Goal: Information Seeking & Learning: Learn about a topic

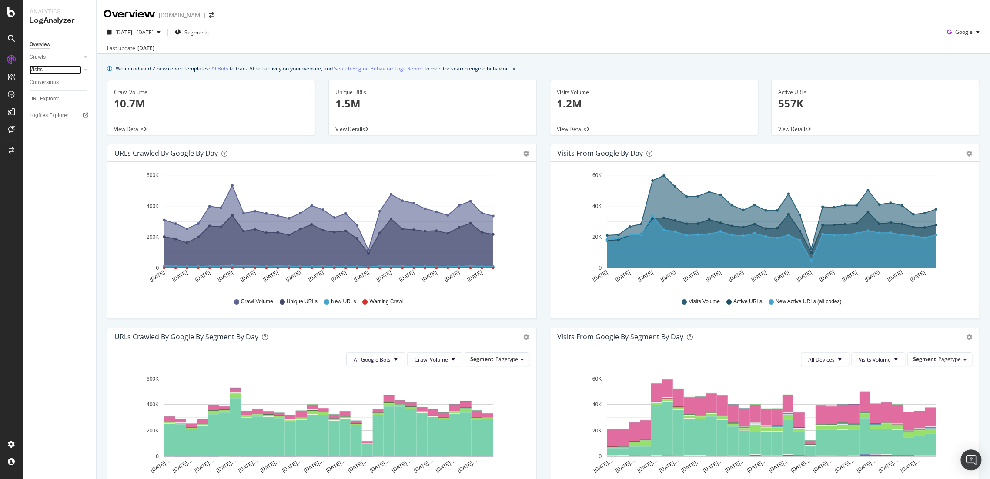
click at [33, 71] on div "Visits" at bounding box center [36, 69] width 13 height 9
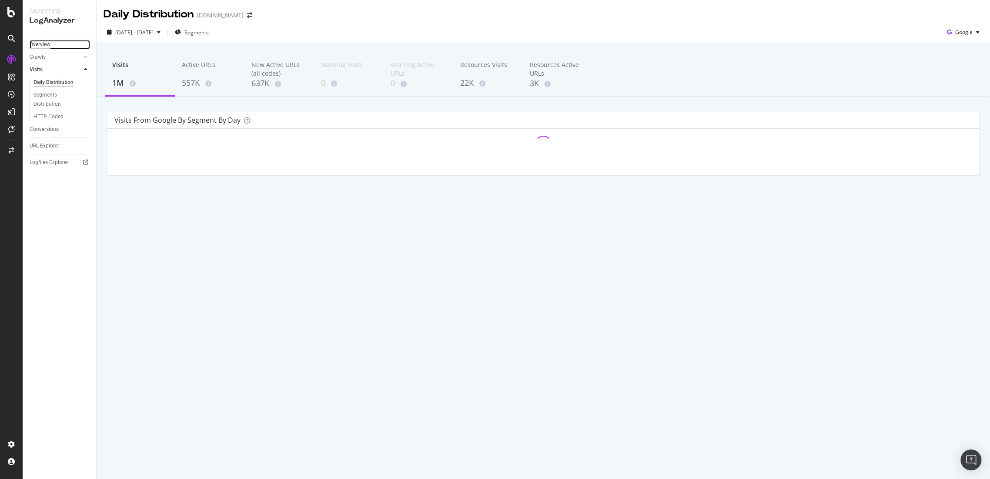
click at [47, 45] on div "Overview" at bounding box center [40, 44] width 21 height 9
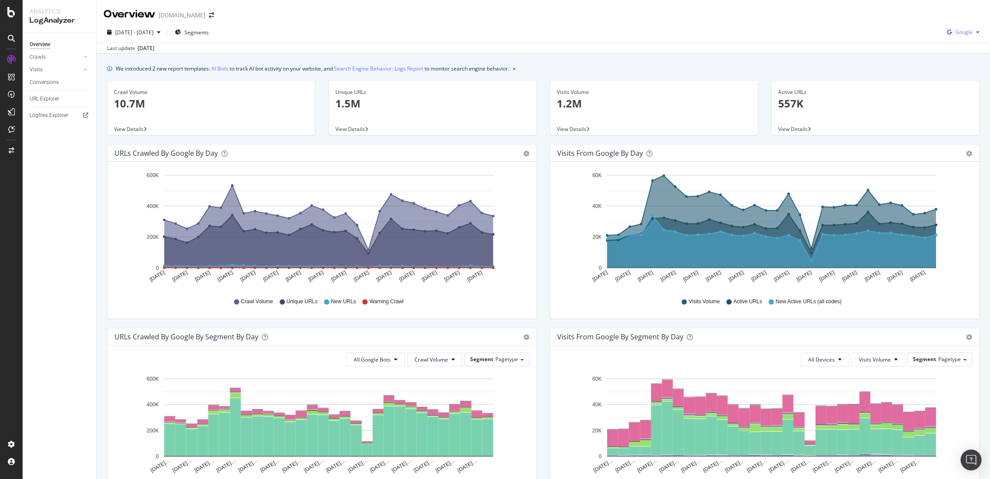
click at [959, 31] on span "Google" at bounding box center [963, 31] width 17 height 7
click at [960, 82] on span "OpenAI" at bounding box center [962, 82] width 32 height 8
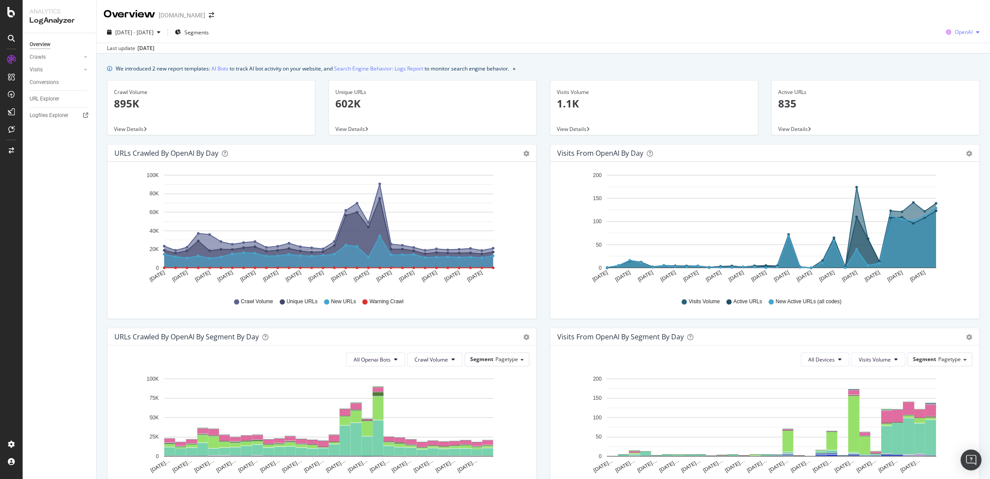
click at [956, 33] on span "OpenAI" at bounding box center [964, 31] width 18 height 7
click at [167, 41] on div "2025 Aug. 23rd - Sep. 21st Segments OpenAI" at bounding box center [543, 33] width 893 height 17
click at [164, 28] on div "2025 Aug. 23rd - Sep. 21st" at bounding box center [134, 32] width 60 height 13
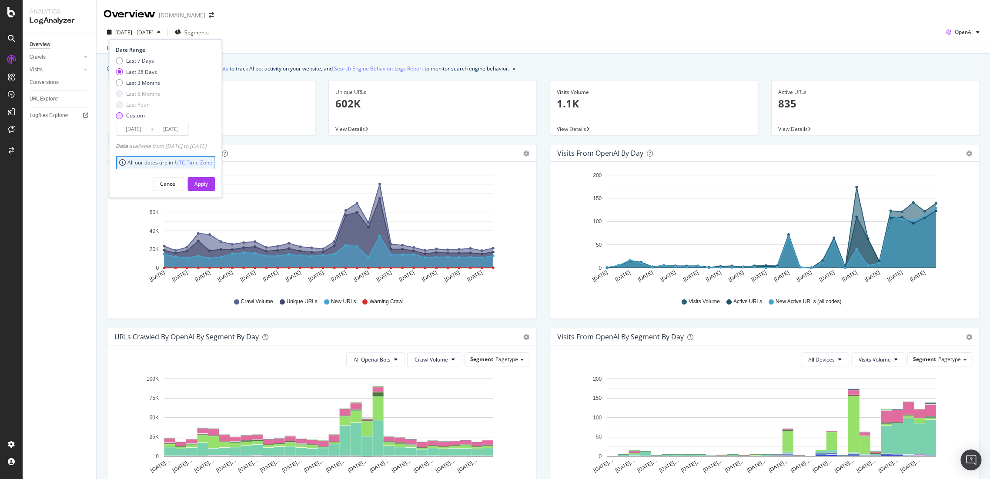
click at [126, 117] on div "Custom" at bounding box center [135, 115] width 19 height 7
click at [135, 129] on input "2025/08/25" at bounding box center [133, 129] width 35 height 12
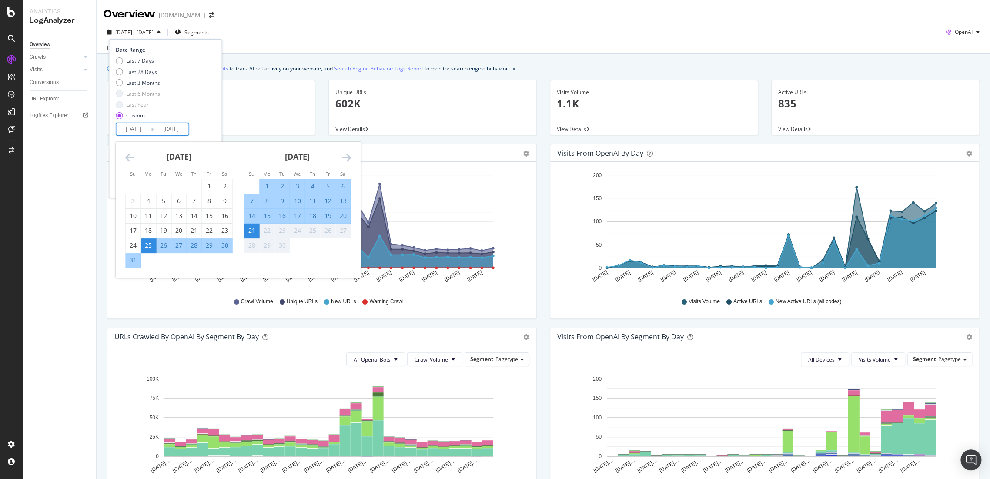
click at [134, 157] on icon "Move backward to switch to the previous month." at bounding box center [129, 157] width 9 height 10
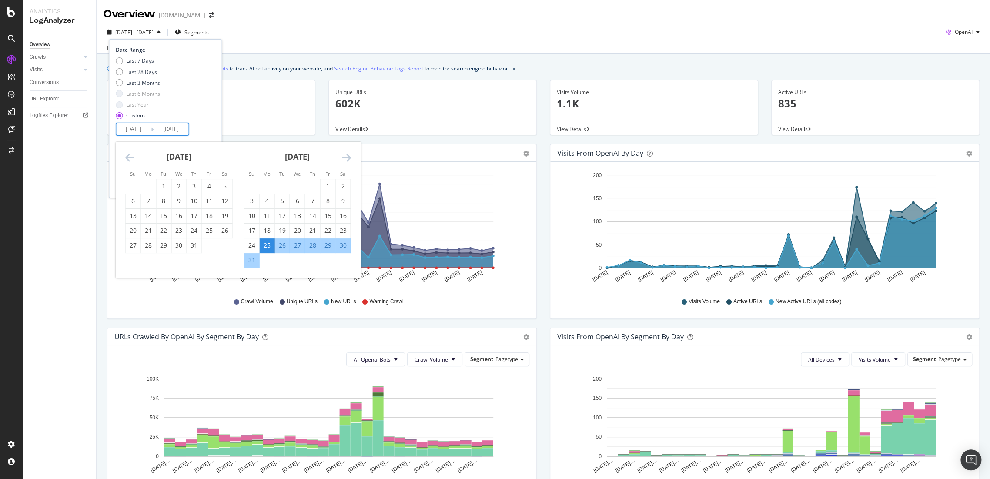
click at [134, 157] on icon "Move backward to switch to the previous month." at bounding box center [129, 157] width 9 height 10
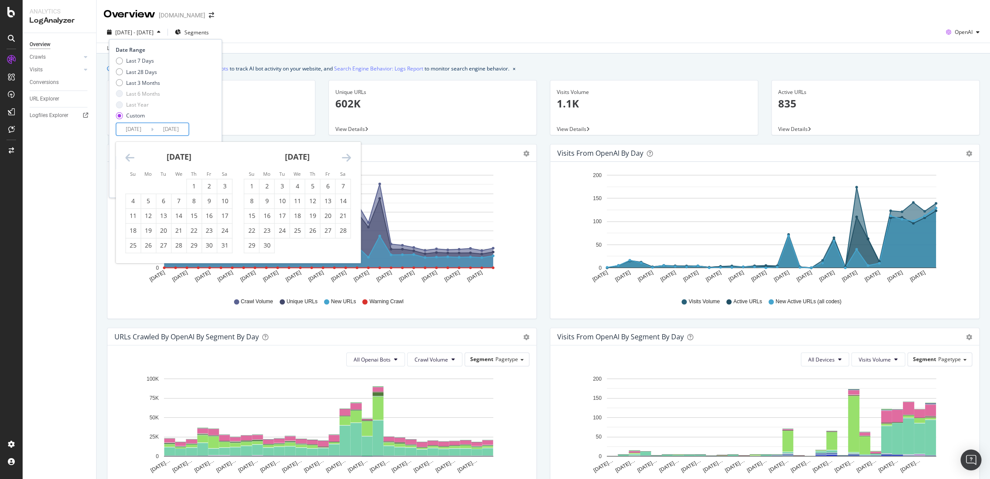
click at [134, 157] on icon "Move backward to switch to the previous month." at bounding box center [129, 157] width 9 height 10
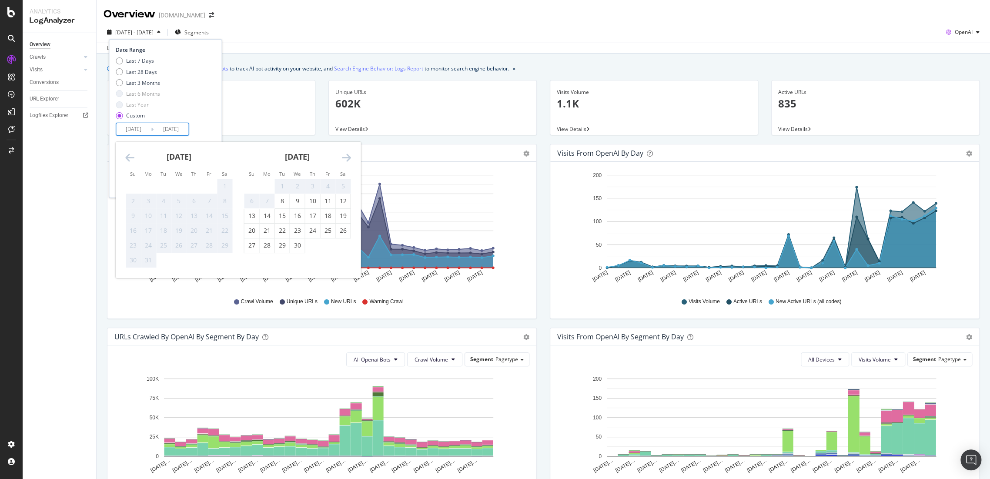
click at [134, 157] on icon "Move backward to switch to the previous month." at bounding box center [129, 157] width 9 height 10
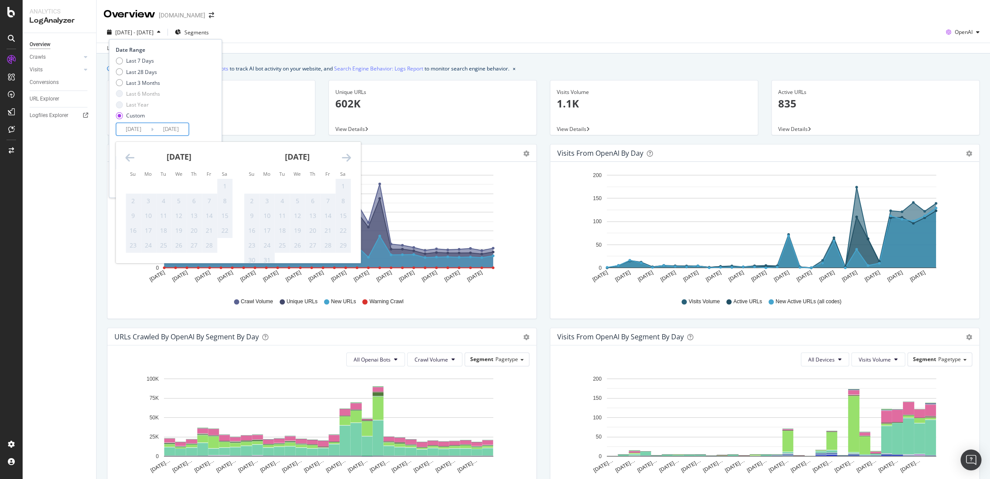
click at [346, 158] on icon "Move forward to switch to the next month." at bounding box center [345, 157] width 9 height 10
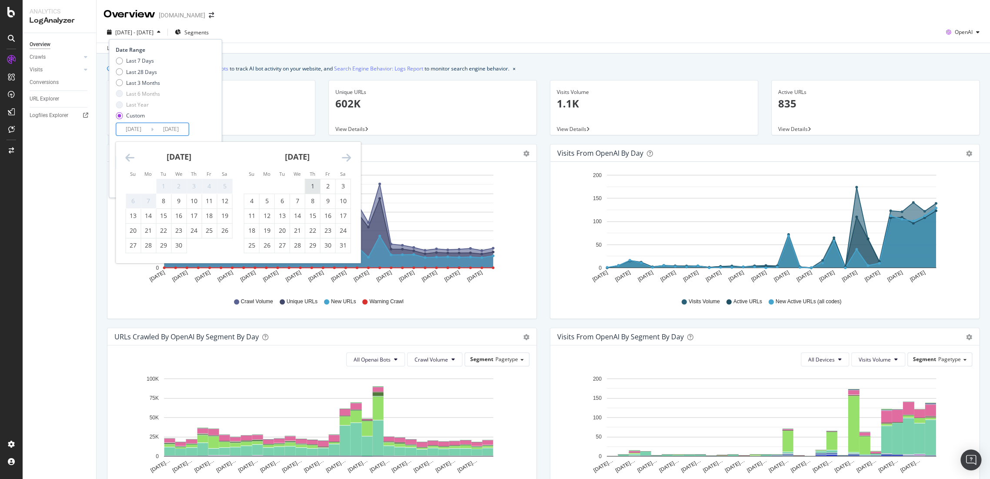
click at [311, 184] on div "1" at bounding box center [312, 186] width 15 height 9
type input "2025/05/01"
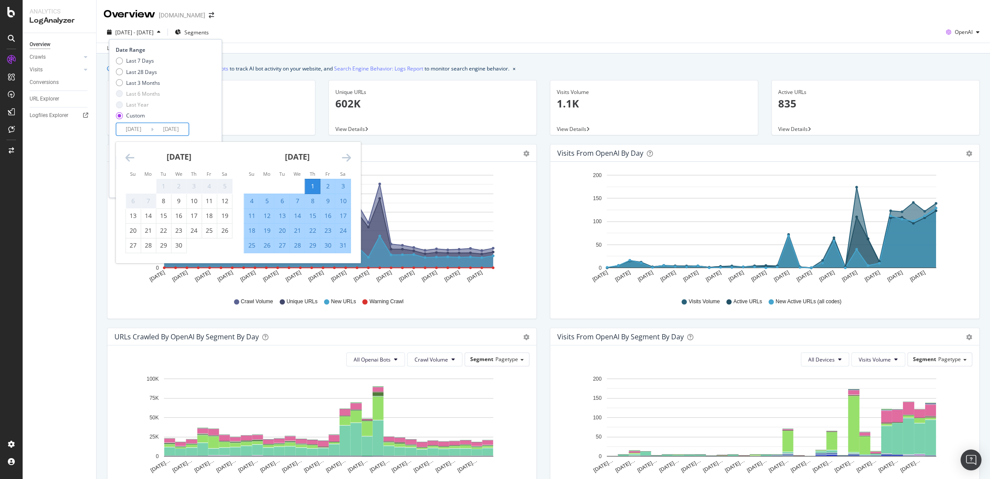
click at [339, 242] on div "31" at bounding box center [342, 245] width 15 height 9
type input "2025/05/31"
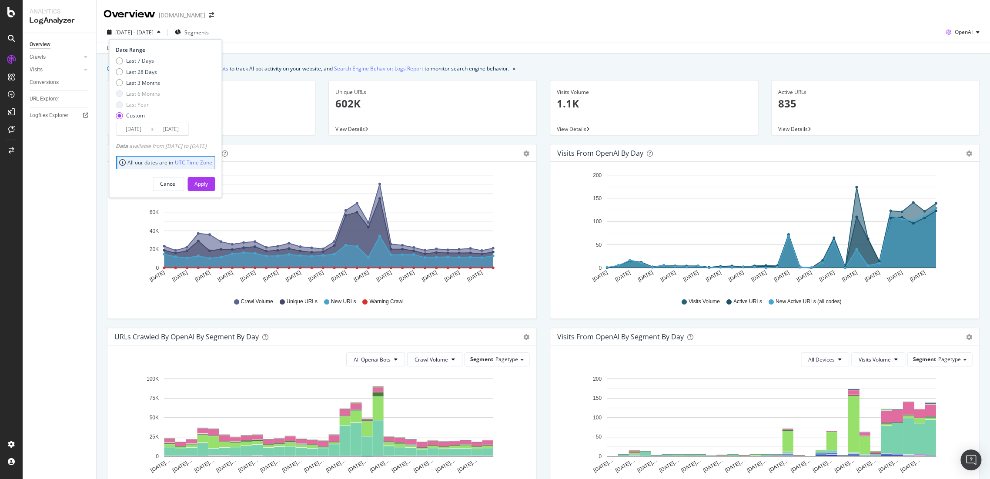
click at [215, 187] on button "Apply" at bounding box center [200, 184] width 27 height 14
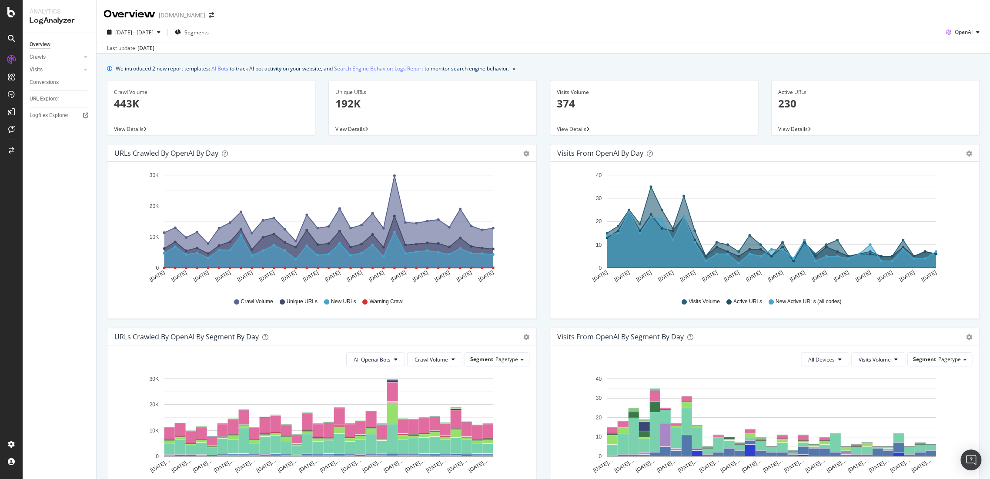
scroll to position [241, 0]
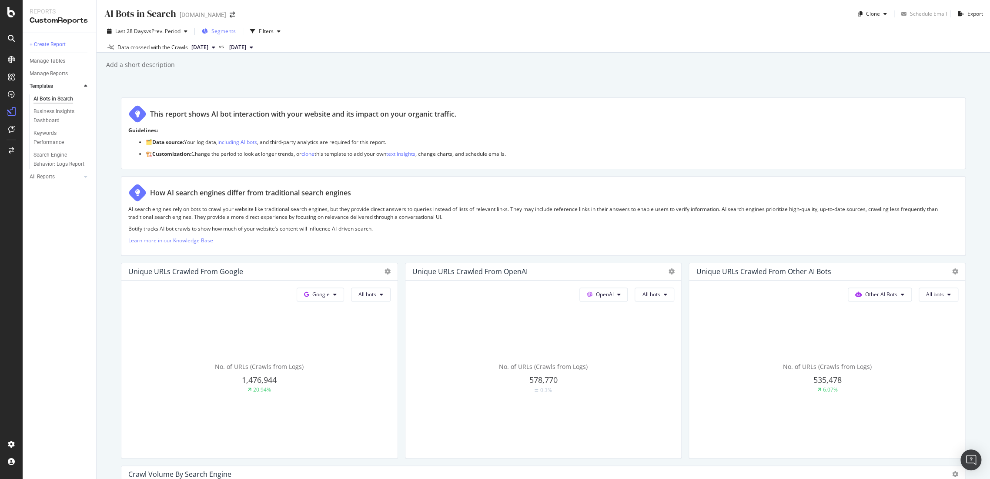
click at [236, 32] on span "Segments" at bounding box center [223, 30] width 24 height 7
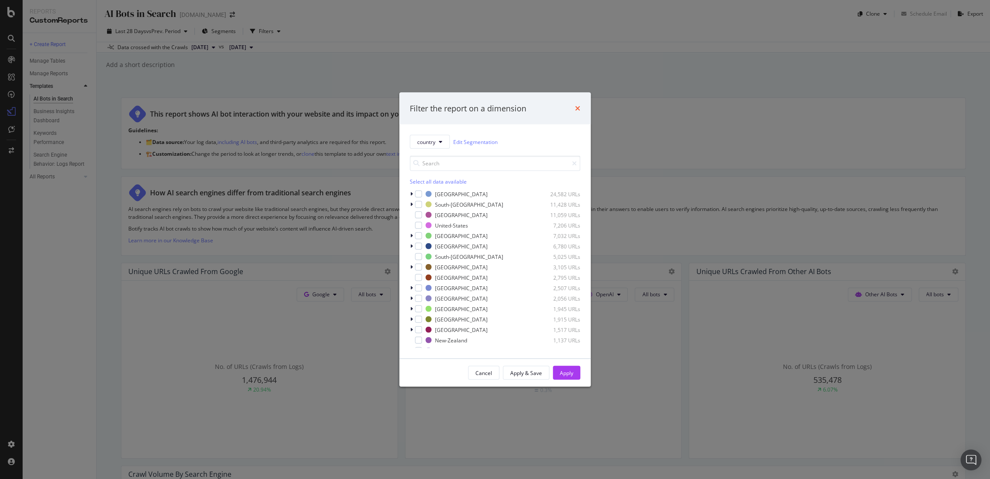
click at [579, 107] on icon "times" at bounding box center [577, 108] width 5 height 7
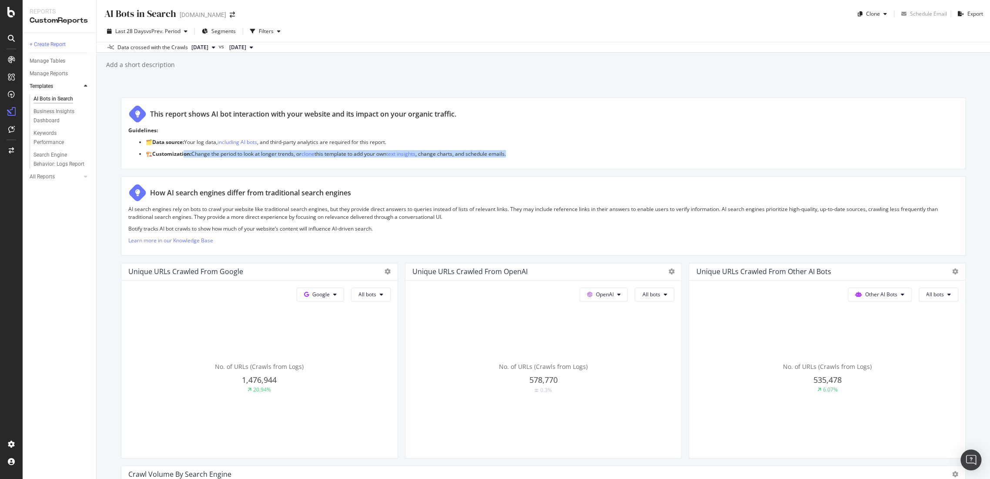
drag, startPoint x: 187, startPoint y: 153, endPoint x: 533, endPoint y: 151, distance: 346.7
click at [533, 151] on p "🏗️ Customization: Change the period to look at longer trends, or clone this tem…" at bounding box center [552, 153] width 812 height 7
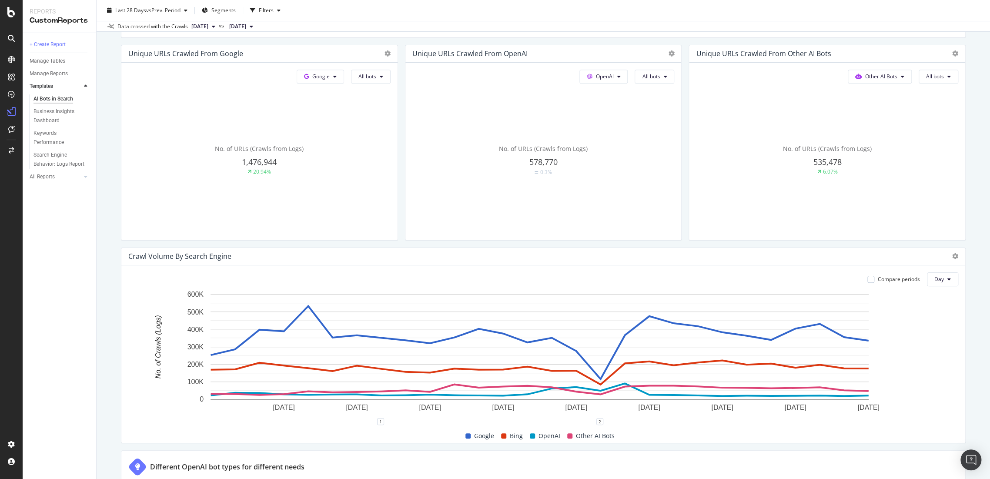
scroll to position [145, 0]
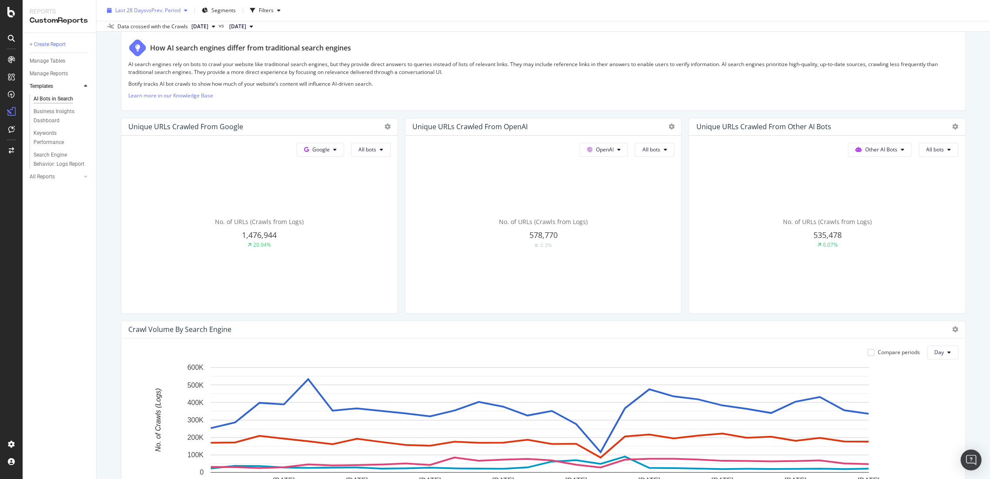
click at [152, 10] on span "vs Prev. Period" at bounding box center [163, 10] width 34 height 7
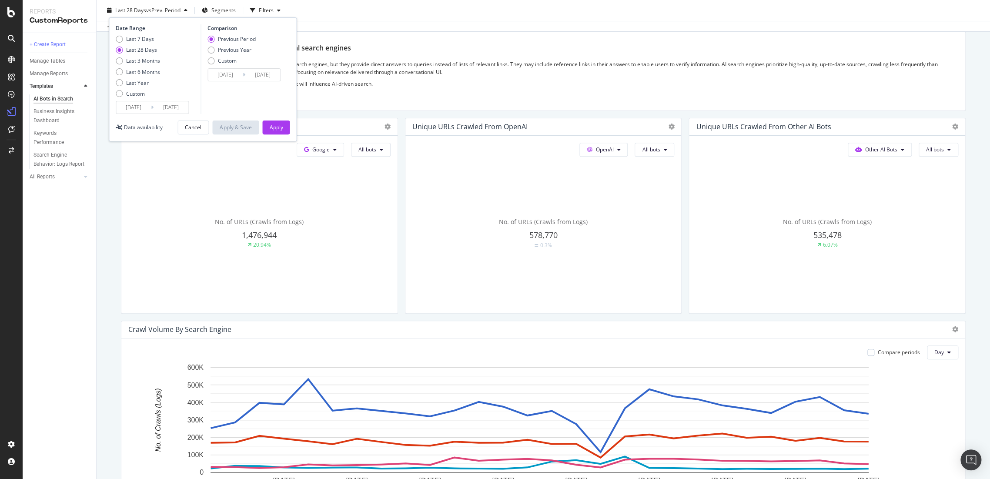
click at [150, 108] on input "2025/08/25" at bounding box center [133, 107] width 35 height 12
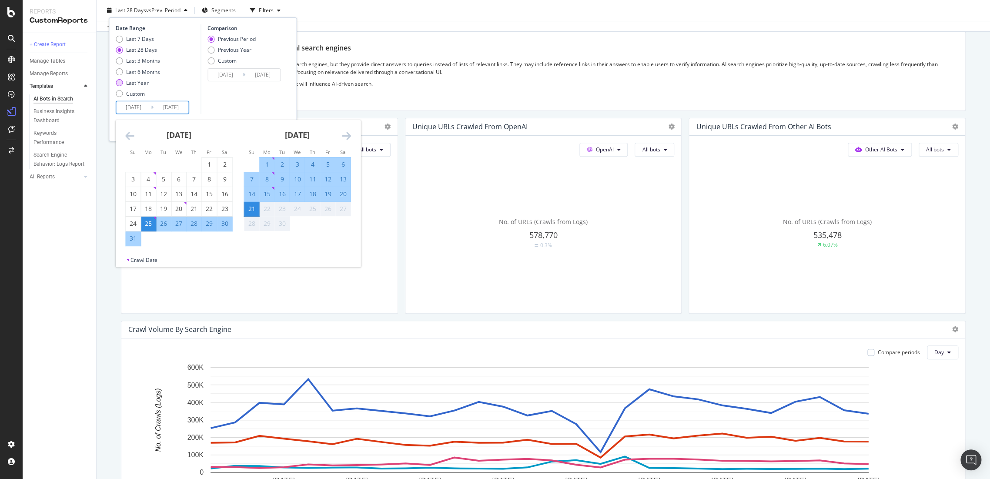
click at [125, 80] on div "Last Year" at bounding box center [138, 82] width 44 height 7
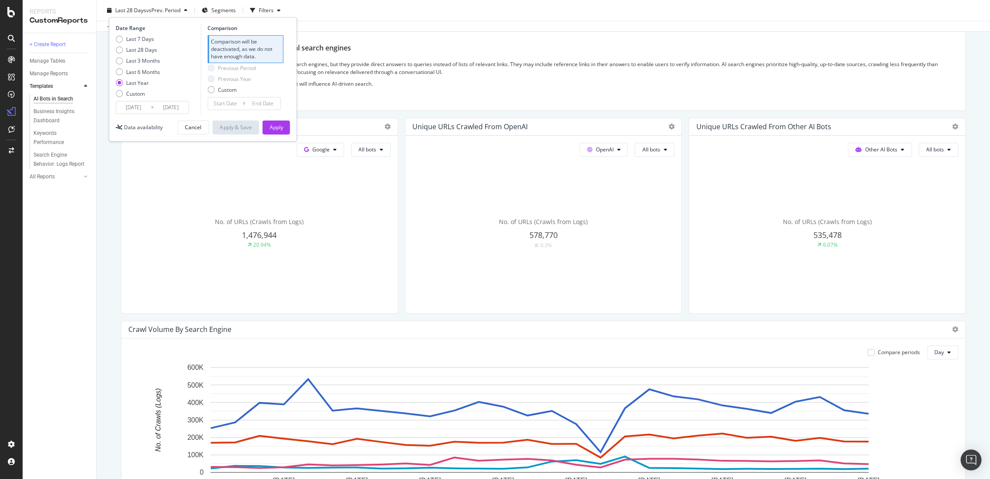
type input "2024/09/22"
click at [143, 68] on div "Last 6 Months" at bounding box center [143, 71] width 34 height 7
type input "2025/03/22"
type input "2024/09/18"
type input "2025/03/21"
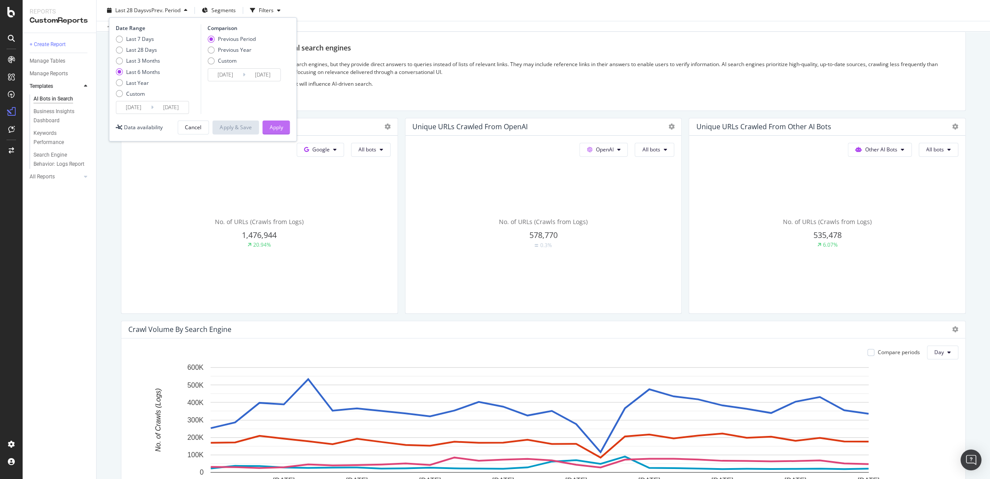
click at [281, 128] on div "Apply" at bounding box center [275, 127] width 13 height 7
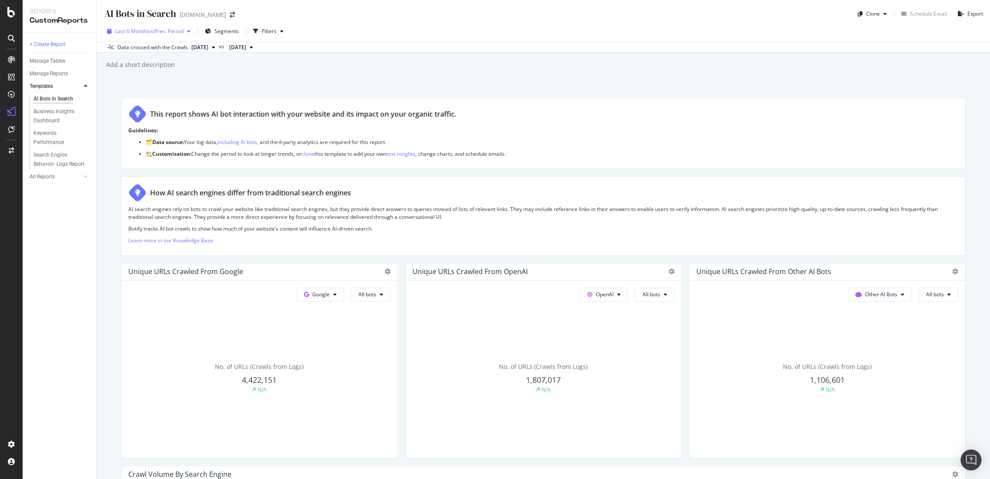
click at [183, 27] on div "Last 6 Months vs Prev. Period" at bounding box center [149, 31] width 90 height 13
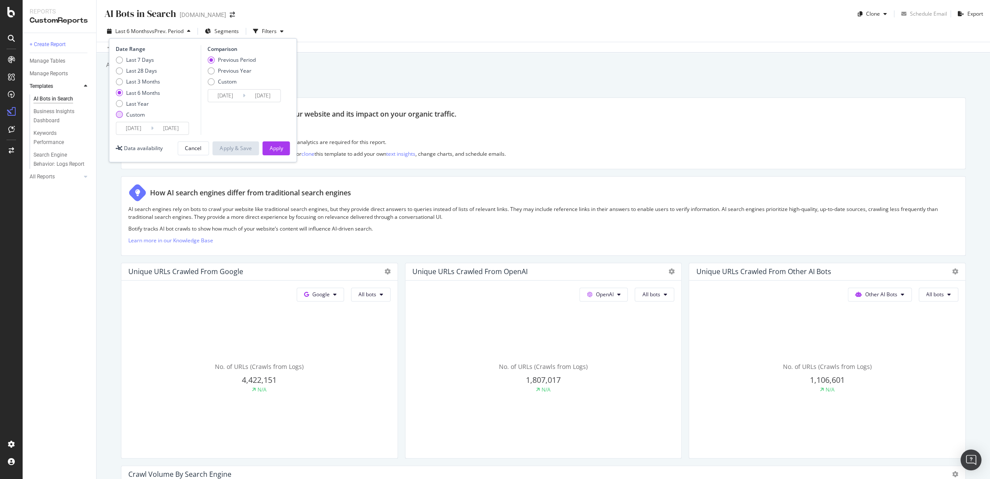
drag, startPoint x: 129, startPoint y: 114, endPoint x: 127, endPoint y: 121, distance: 7.3
click at [129, 114] on div "Custom" at bounding box center [135, 114] width 19 height 7
type input "2025/08/25"
type input "2025/07/28"
type input "2025/08/24"
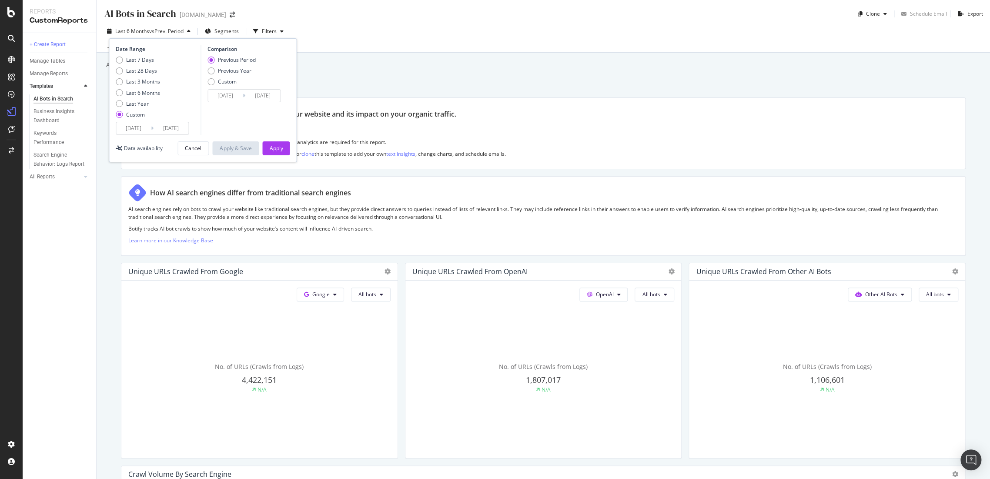
click at [127, 122] on div "2025/08/25 Navigate forward to interact with the calendar and select a date. Pr…" at bounding box center [152, 128] width 73 height 13
click at [128, 127] on input "2025/08/25" at bounding box center [133, 128] width 35 height 12
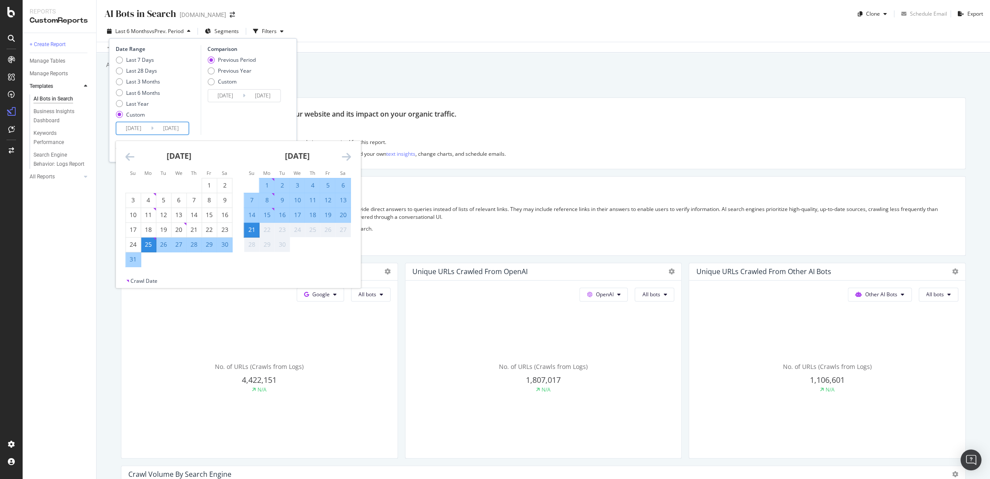
click at [132, 157] on icon "Move backward to switch to the previous month." at bounding box center [129, 156] width 9 height 10
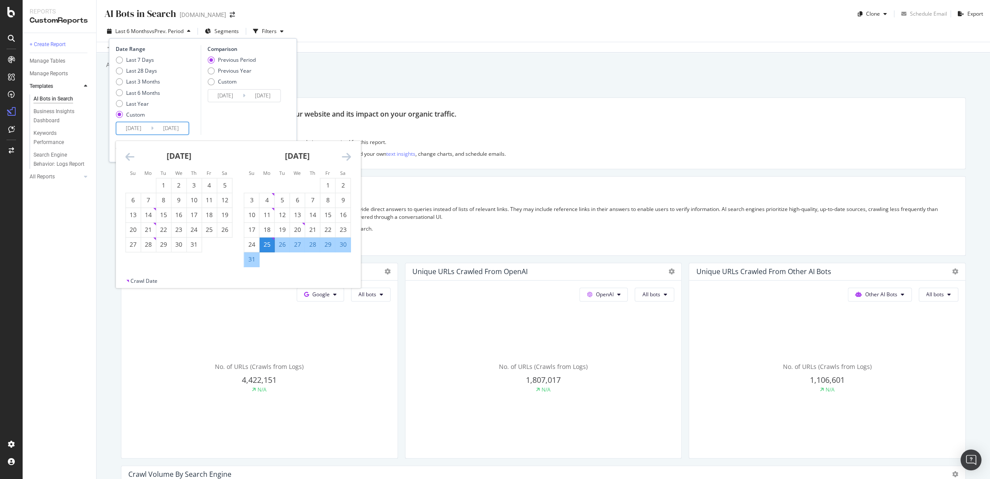
click at [132, 157] on icon "Move backward to switch to the previous month." at bounding box center [129, 156] width 9 height 10
click at [341, 160] on div "May 2025" at bounding box center [297, 159] width 107 height 37
click at [342, 152] on icon "Move forward to switch to the next month." at bounding box center [345, 156] width 9 height 10
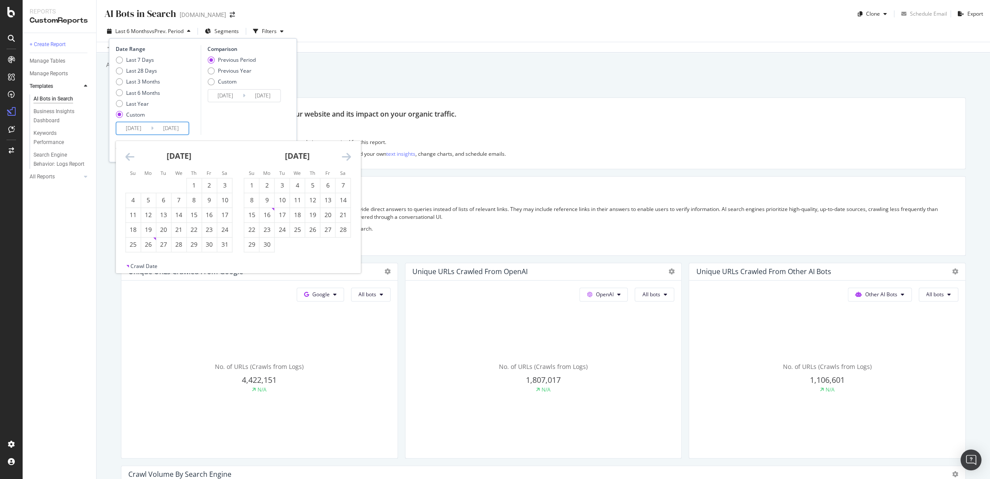
click at [342, 152] on icon "Move forward to switch to the next month." at bounding box center [345, 156] width 9 height 10
click at [139, 158] on div "June 2025" at bounding box center [178, 159] width 107 height 37
click at [134, 158] on div "June 2025" at bounding box center [178, 159] width 107 height 37
click at [134, 158] on icon "Move backward to switch to the previous month." at bounding box center [129, 156] width 9 height 10
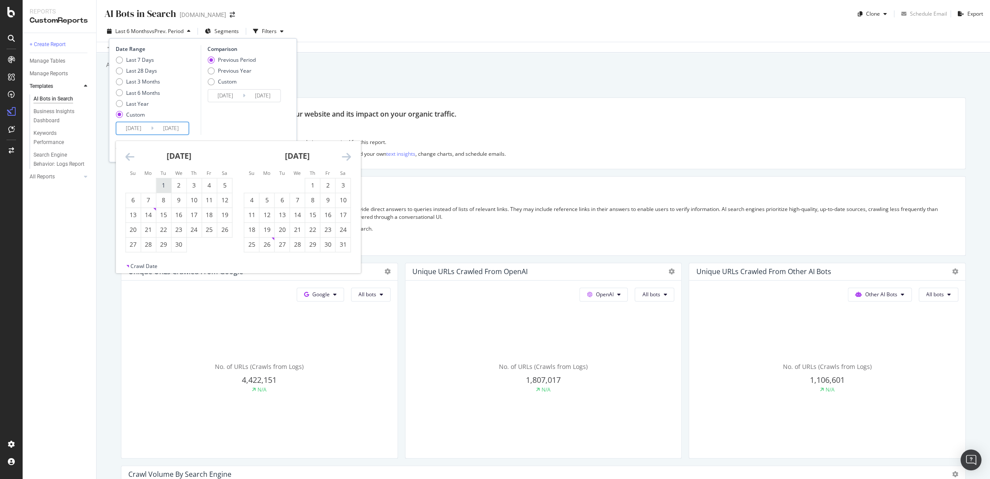
click at [161, 186] on div "1" at bounding box center [163, 185] width 15 height 9
type input "2025/04/01"
type input "2024/10/09"
type input "2025/03/31"
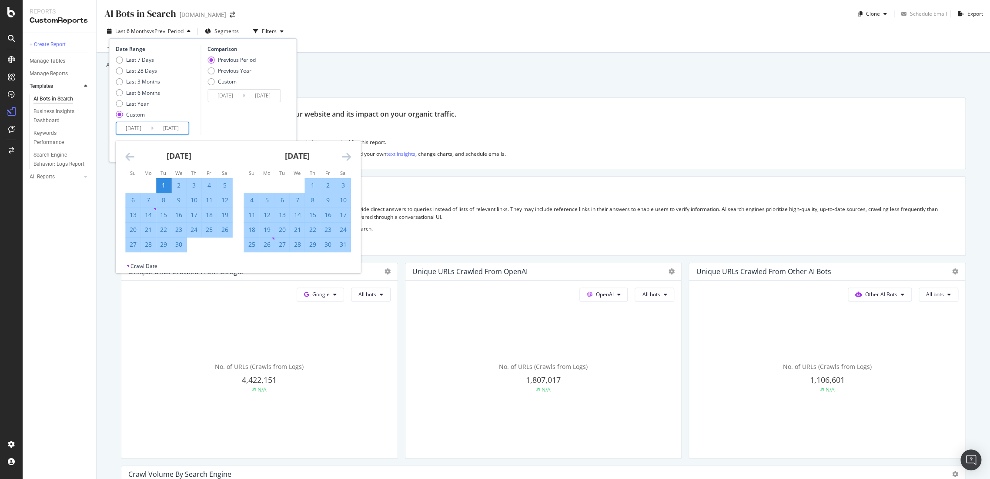
click at [182, 246] on div "30" at bounding box center [178, 244] width 15 height 9
type input "2025/04/30"
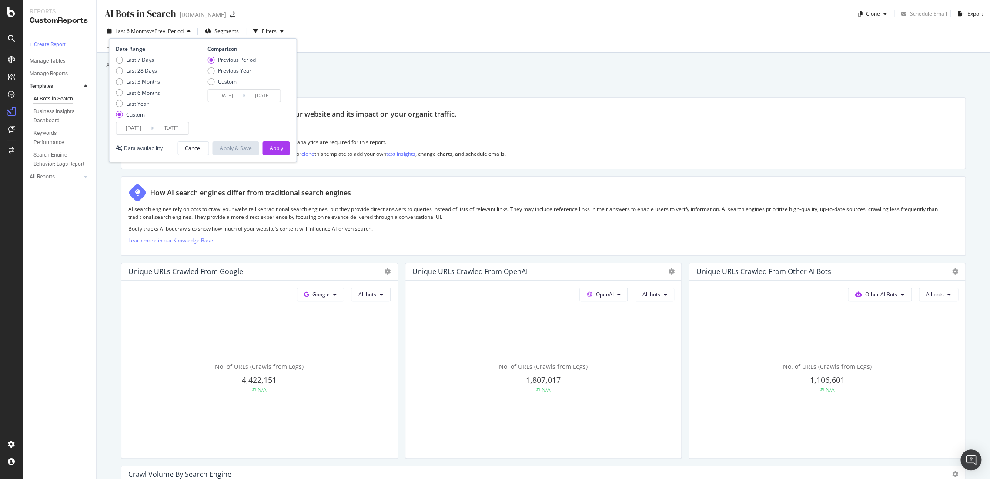
click at [232, 75] on div "Previous Period Previous Year Custom" at bounding box center [231, 72] width 48 height 33
click at [216, 73] on div "Previous Year" at bounding box center [231, 70] width 48 height 7
type input "2024/04/02"
type input "2024/05/01"
click at [216, 89] on div "2024/04/02 Navigate forward to interact with the calendar and select a date. Pr…" at bounding box center [243, 95] width 73 height 13
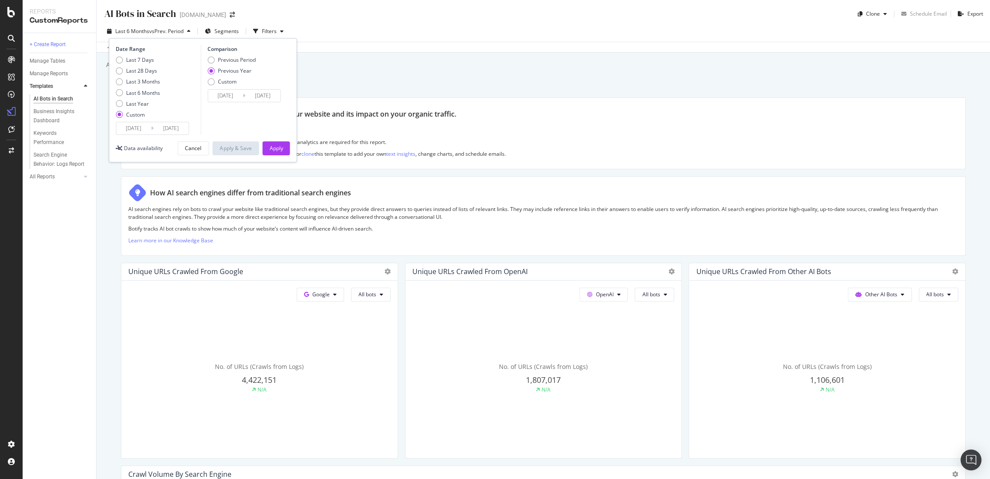
click at [220, 95] on input "2024/04/02" at bounding box center [225, 96] width 35 height 12
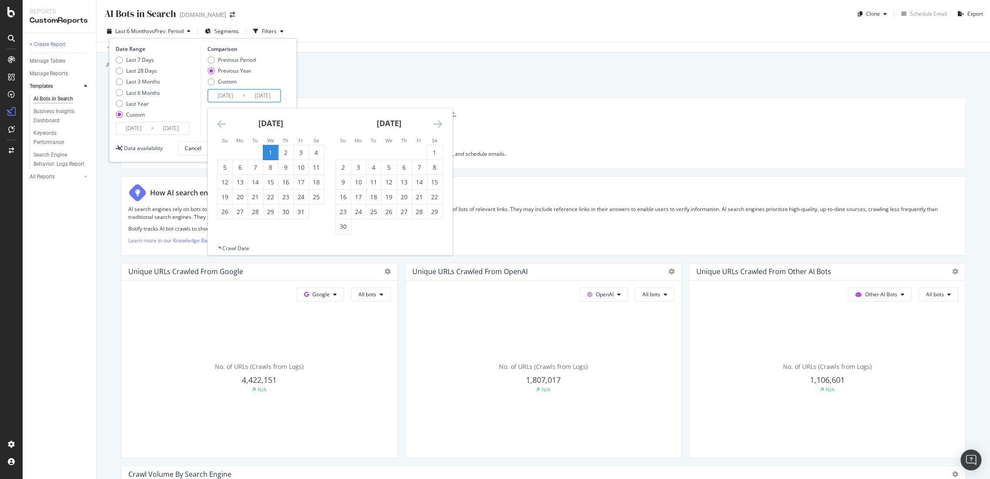
click at [221, 122] on icon "Move backward to switch to the previous month." at bounding box center [221, 124] width 9 height 10
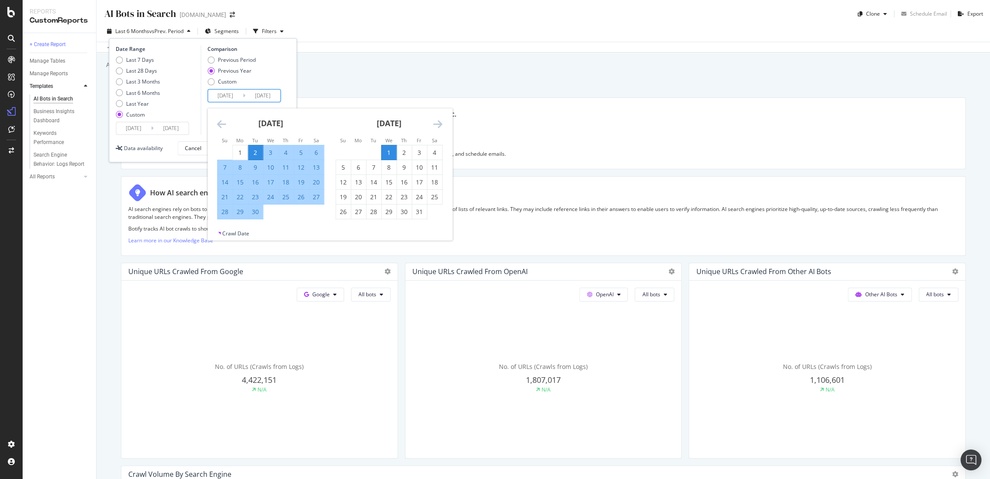
drag, startPoint x: 239, startPoint y: 148, endPoint x: 256, endPoint y: 174, distance: 30.4
click at [239, 150] on div "1" at bounding box center [240, 152] width 15 height 9
type input "2024/04/01"
click at [257, 215] on div "30" at bounding box center [255, 211] width 15 height 9
type input "2024/04/30"
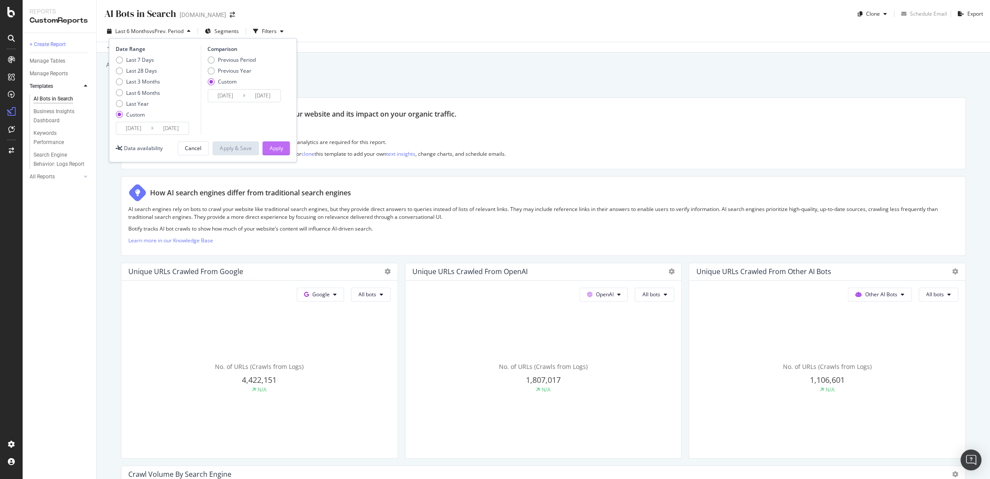
click at [273, 138] on div "Date Range Last 7 Days Last 28 Days Last 3 Months Last 6 Months Last Year Custo…" at bounding box center [203, 100] width 188 height 124
click at [275, 146] on div "Apply" at bounding box center [275, 147] width 13 height 7
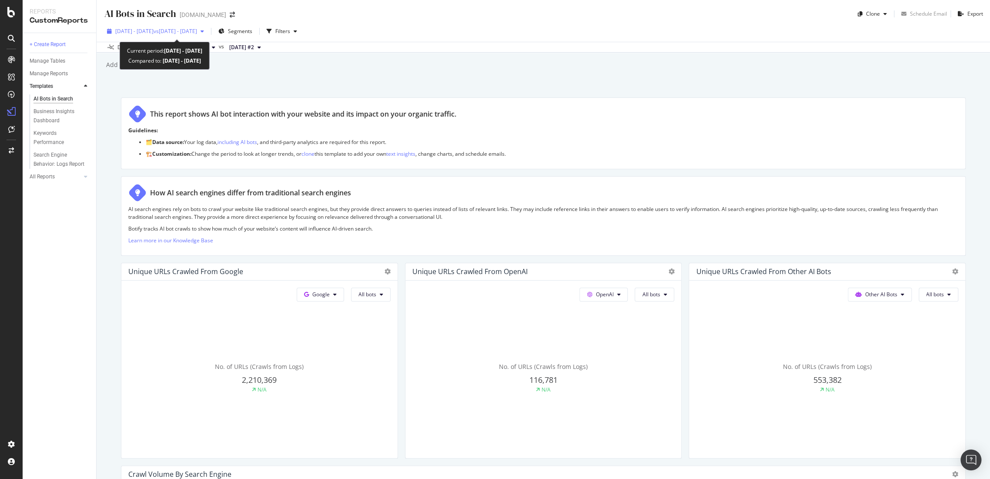
click at [179, 33] on span "vs 2024 Apr. 1st - Apr. 30th" at bounding box center [175, 30] width 43 height 7
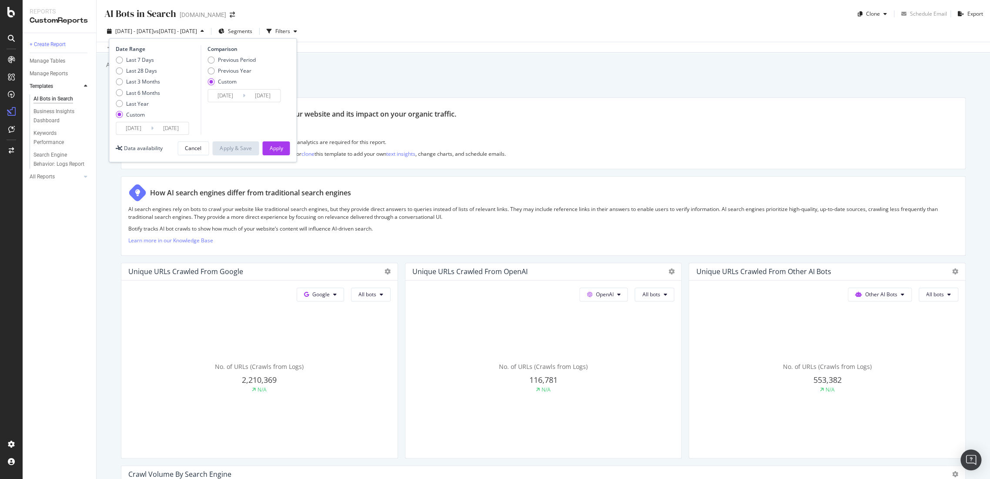
click at [155, 130] on input "2025/04/30" at bounding box center [171, 128] width 35 height 12
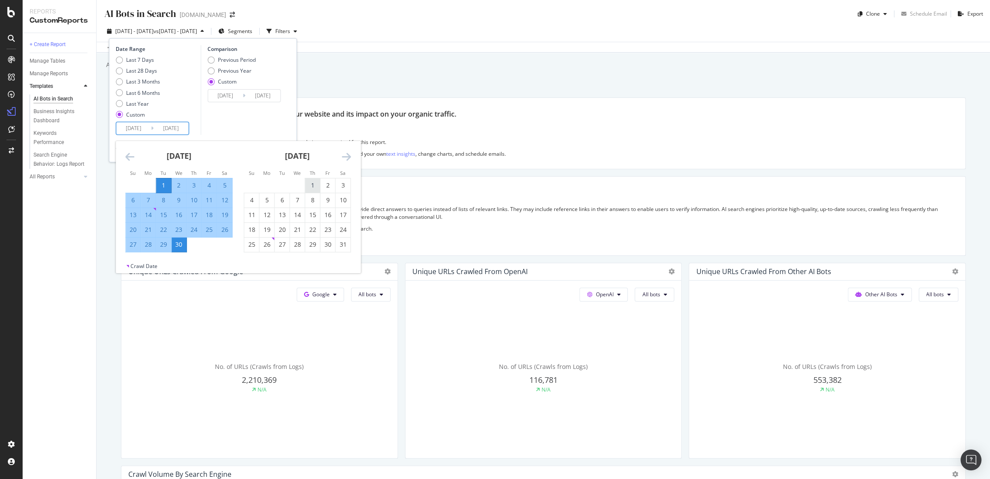
click at [306, 183] on div "1" at bounding box center [312, 185] width 15 height 9
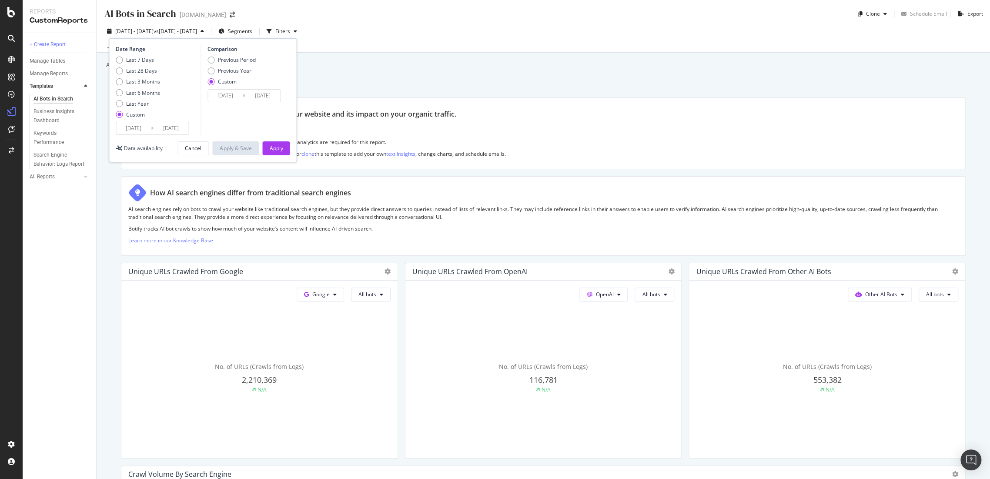
drag, startPoint x: 174, startPoint y: 133, endPoint x: 181, endPoint y: 134, distance: 7.5
click at [174, 132] on input "2025/05/01" at bounding box center [171, 128] width 35 height 12
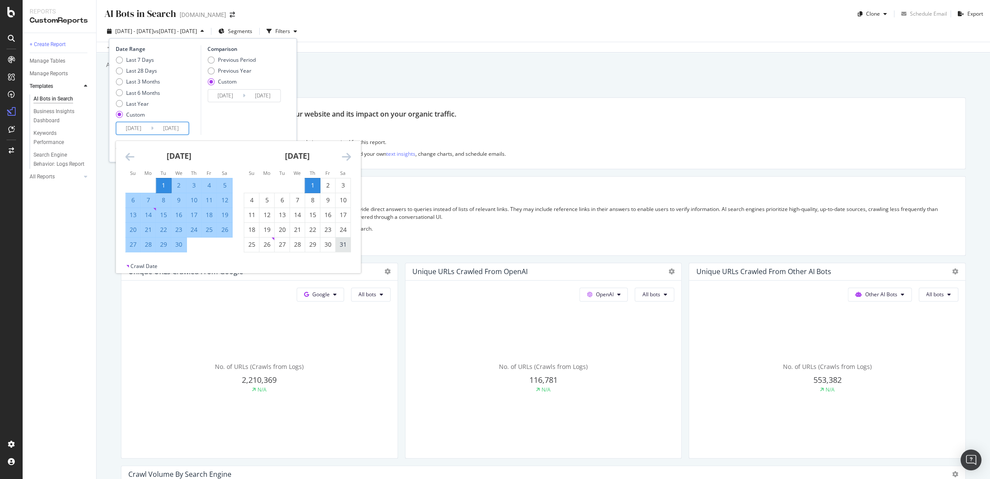
click at [341, 243] on div "31" at bounding box center [342, 244] width 15 height 9
type input "2025/05/31"
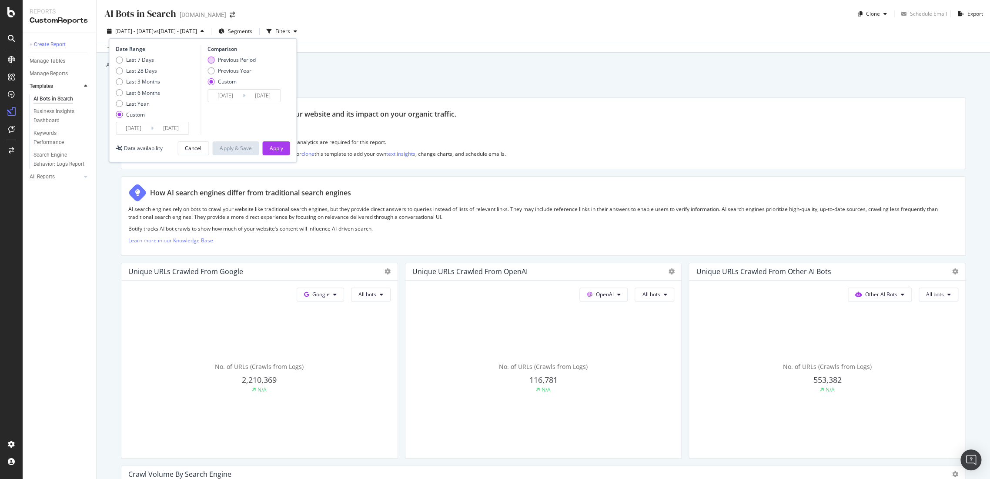
click at [214, 59] on div "Previous Period" at bounding box center [210, 60] width 7 height 7
type input "2025/01/30"
type input "2025/03/31"
click at [273, 147] on div "Apply" at bounding box center [275, 147] width 13 height 7
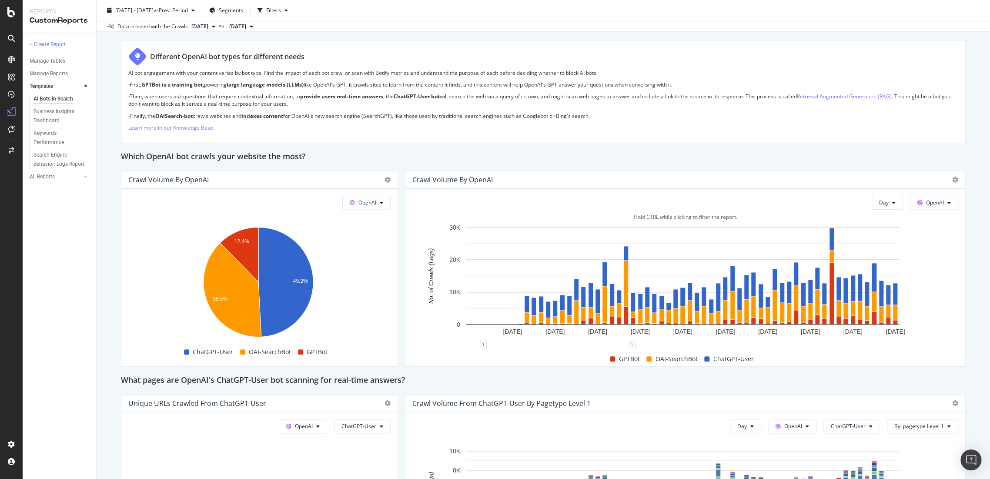
scroll to position [870, 0]
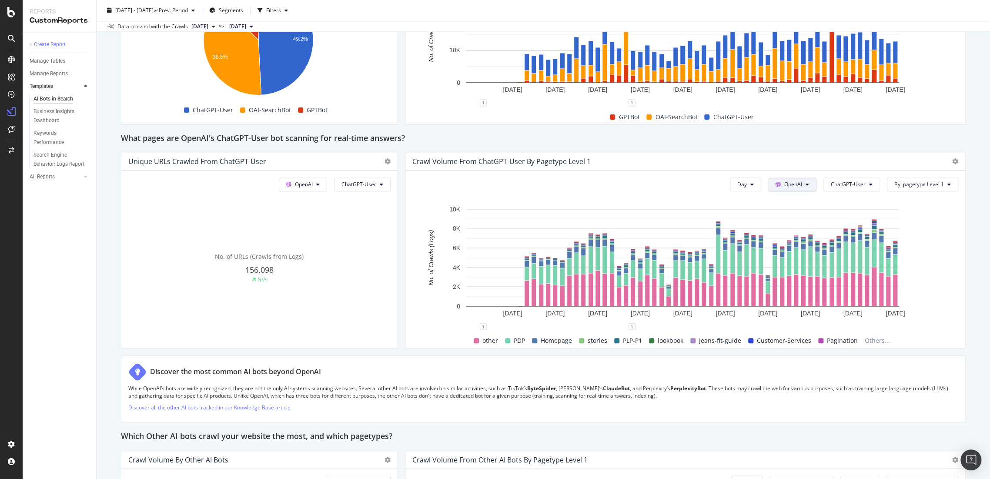
click at [788, 184] on span "OpenAI" at bounding box center [793, 183] width 18 height 7
click at [797, 231] on span "OpenAI" at bounding box center [799, 234] width 32 height 8
click at [857, 184] on span "ChatGPT-User" at bounding box center [848, 183] width 35 height 7
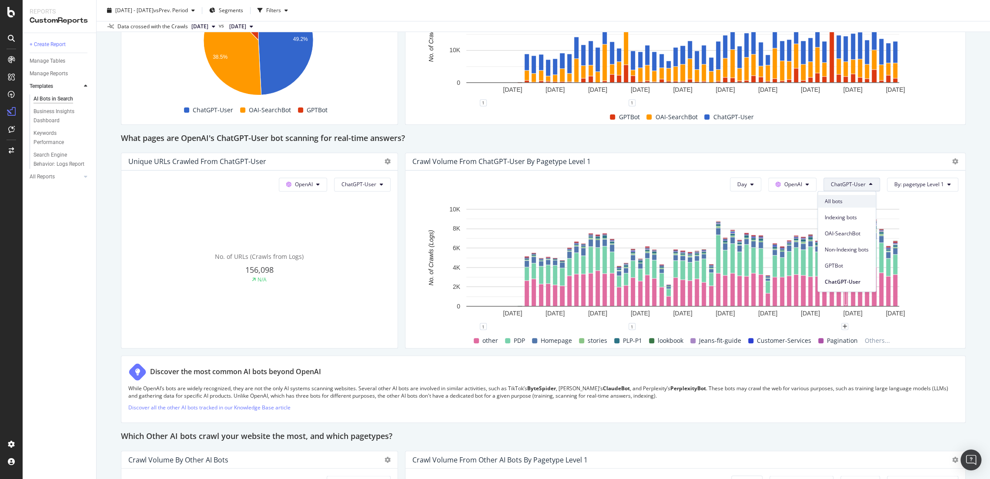
click at [862, 198] on span "All bots" at bounding box center [847, 201] width 44 height 8
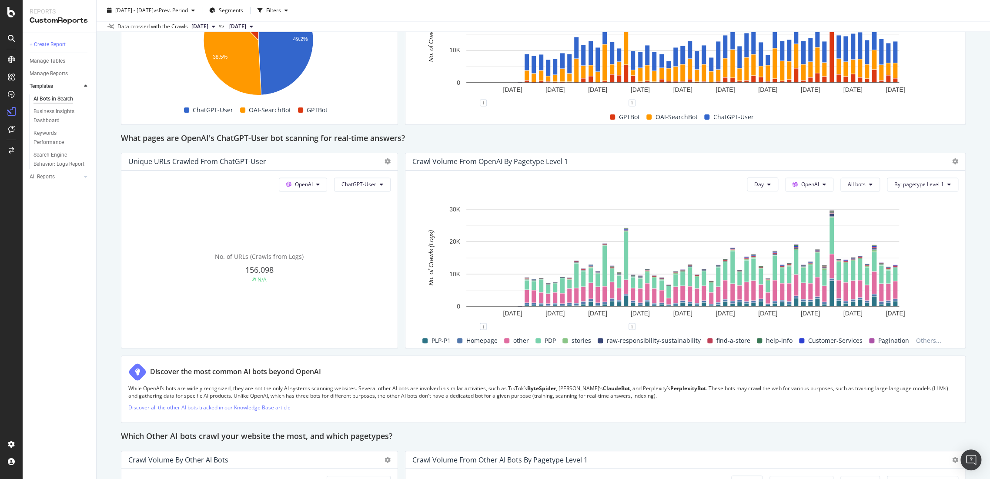
click at [953, 162] on div "Crawl Volume from OpenAI by pagetype Level 1" at bounding box center [685, 161] width 560 height 17
click at [952, 162] on icon at bounding box center [955, 161] width 6 height 6
click at [917, 194] on span "Export as CSV" at bounding box center [904, 194] width 65 height 8
click at [154, 9] on span "2025 Apr. 1st - May. 31st" at bounding box center [134, 10] width 38 height 7
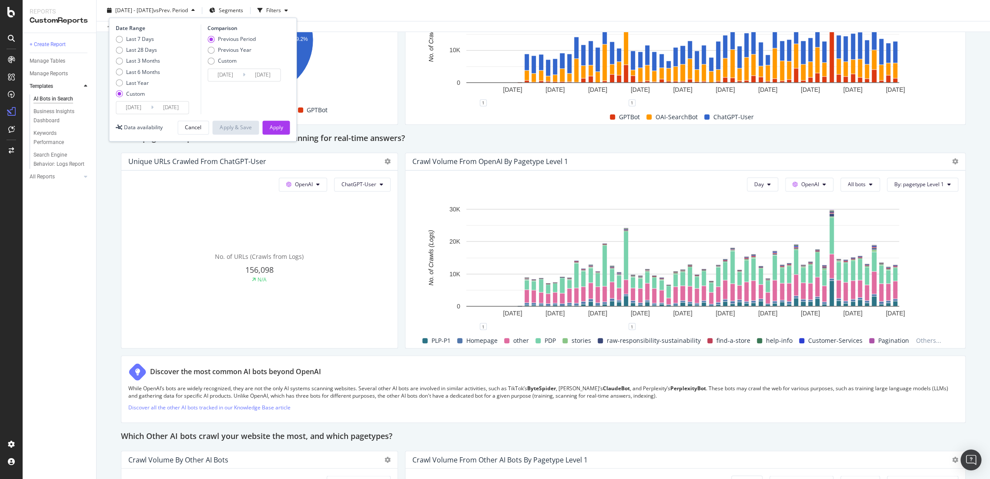
click at [140, 109] on input "2025/04/01" at bounding box center [133, 107] width 35 height 12
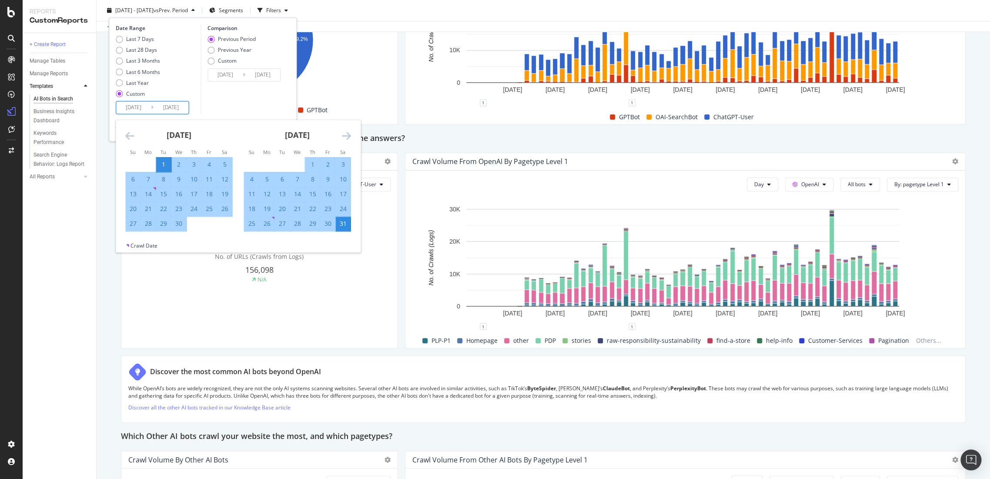
click at [311, 158] on div "1" at bounding box center [312, 164] width 15 height 14
type input "2025/05/01"
type input "2025/03/31"
type input "2025/04/30"
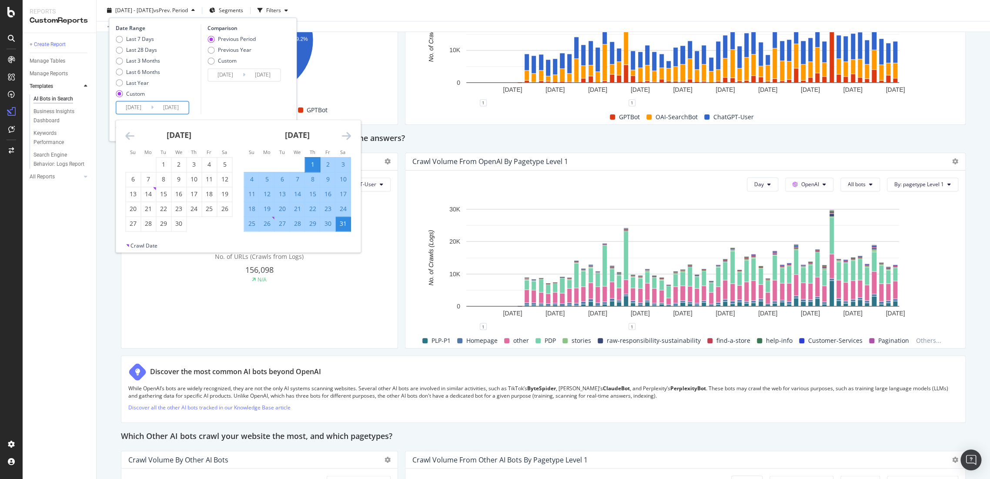
click at [259, 90] on div "Comparison Previous Period Previous Year Custom 2025/03/31 Navigate forward to …" at bounding box center [242, 69] width 83 height 90
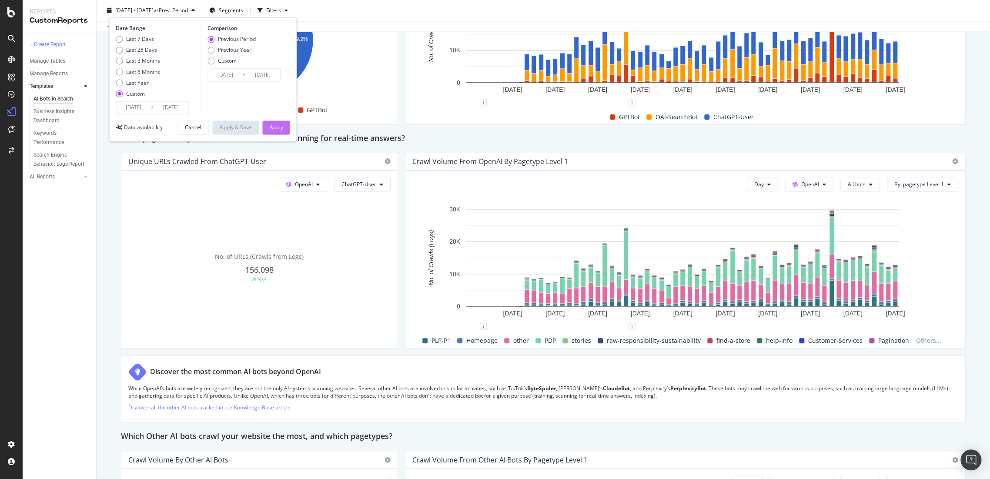
click at [281, 124] on div "Apply" at bounding box center [275, 127] width 13 height 7
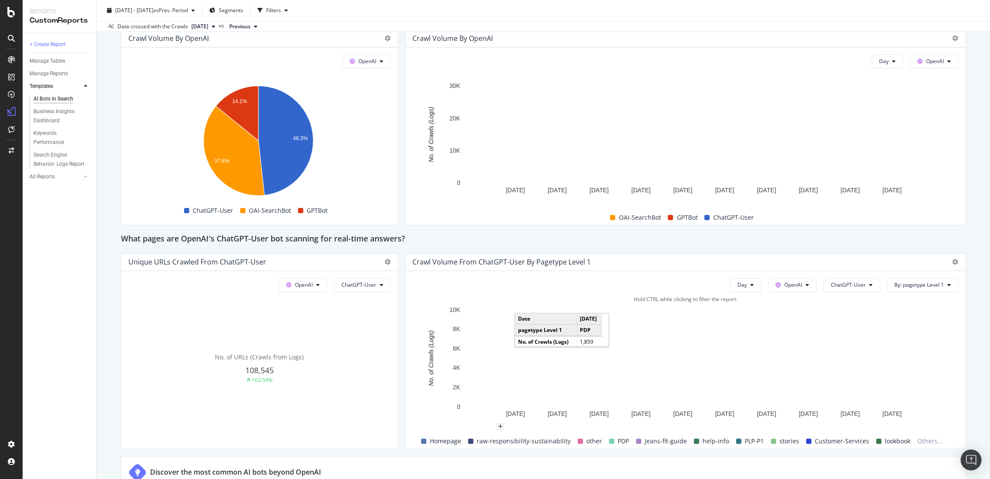
scroll to position [866, 0]
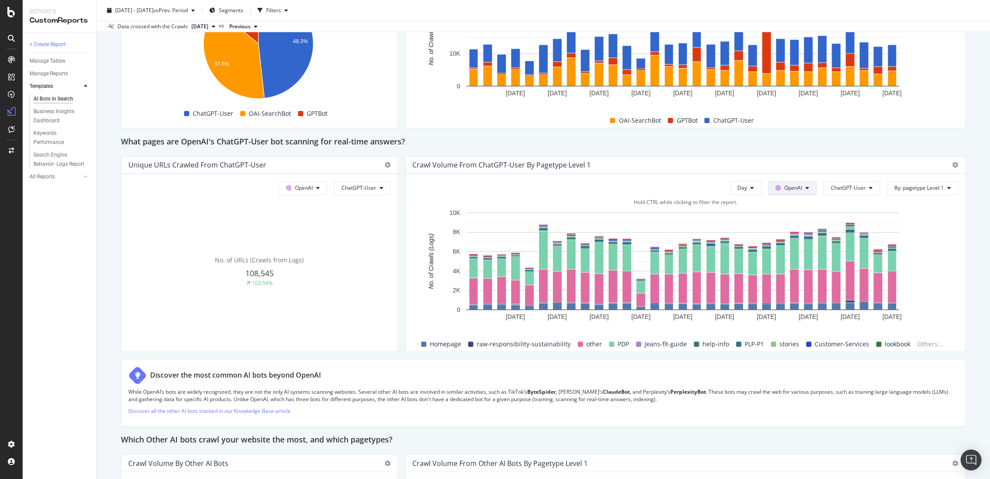
click at [804, 188] on button "OpenAI" at bounding box center [792, 188] width 48 height 14
click at [800, 236] on span "OpenAI" at bounding box center [799, 237] width 32 height 8
click at [851, 186] on span "ChatGPT-User" at bounding box center [848, 187] width 35 height 7
click at [850, 208] on div "All bots" at bounding box center [847, 204] width 58 height 13
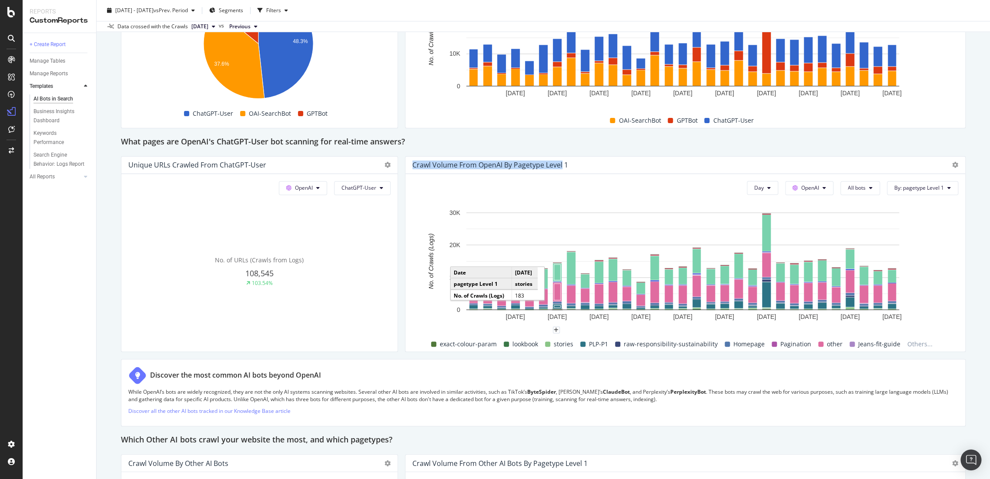
drag, startPoint x: 404, startPoint y: 164, endPoint x: 559, endPoint y: 166, distance: 155.7
click at [559, 166] on div "Crawl Volume from OpenAI by pagetype Level 1" at bounding box center [685, 165] width 560 height 17
copy div "Crawl Volume from OpenAI by pagetype Level"
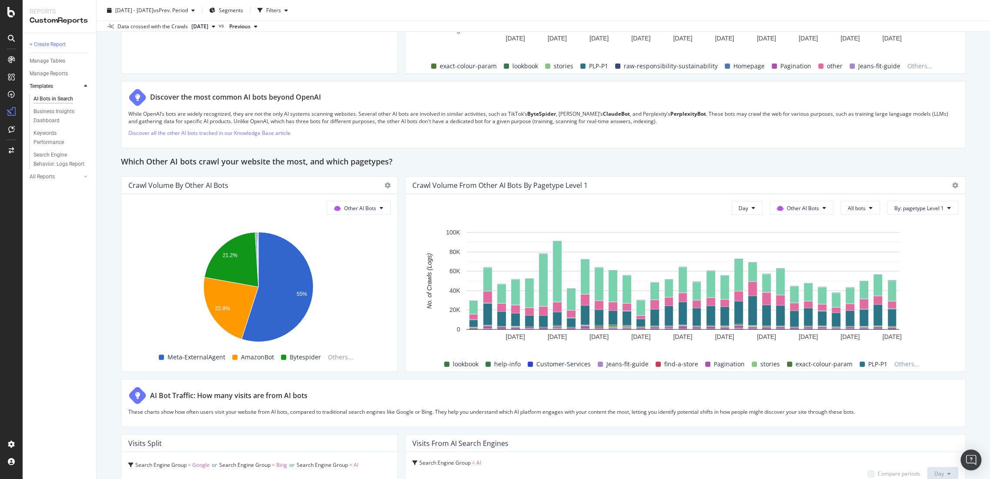
scroll to position [1178, 0]
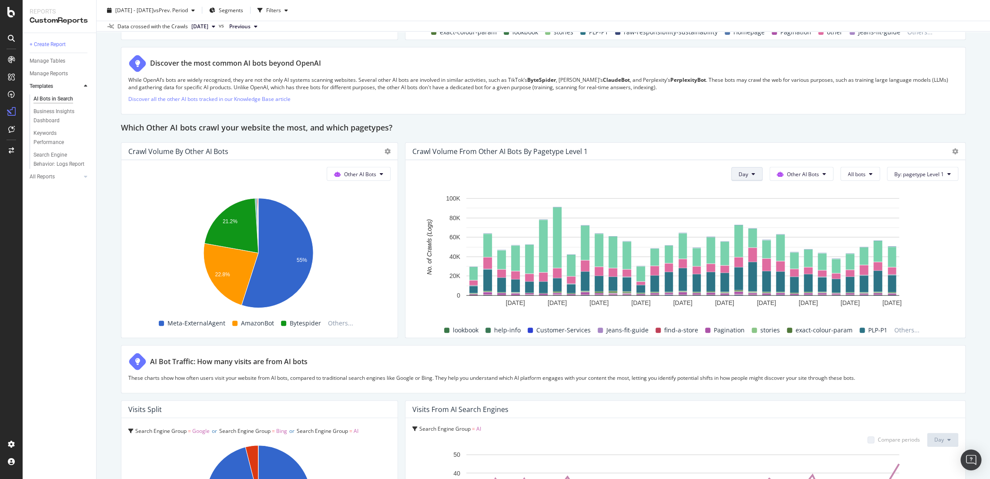
click at [752, 173] on button "Day" at bounding box center [746, 174] width 31 height 14
click at [750, 225] on div "Month" at bounding box center [740, 223] width 30 height 13
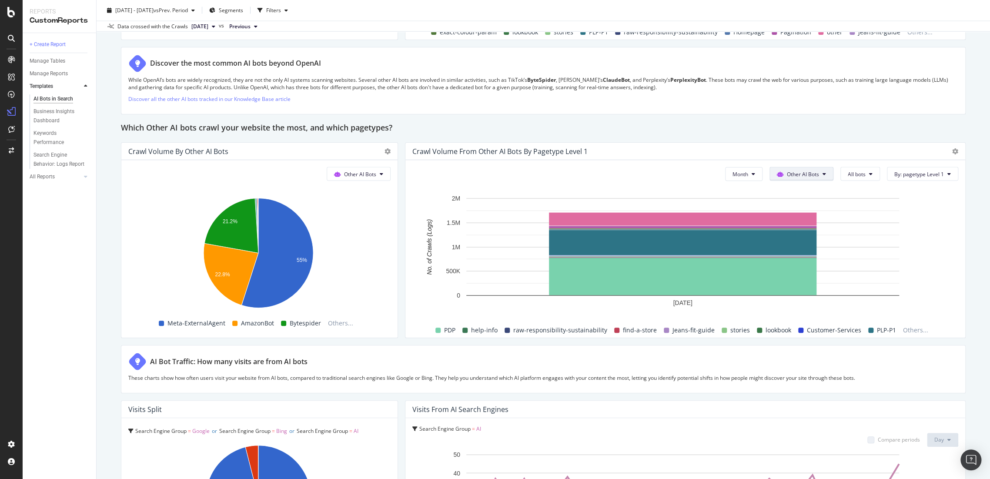
click at [810, 174] on span "Other AI Bots" at bounding box center [803, 173] width 32 height 7
click at [812, 221] on span "OpenAI" at bounding box center [801, 223] width 34 height 8
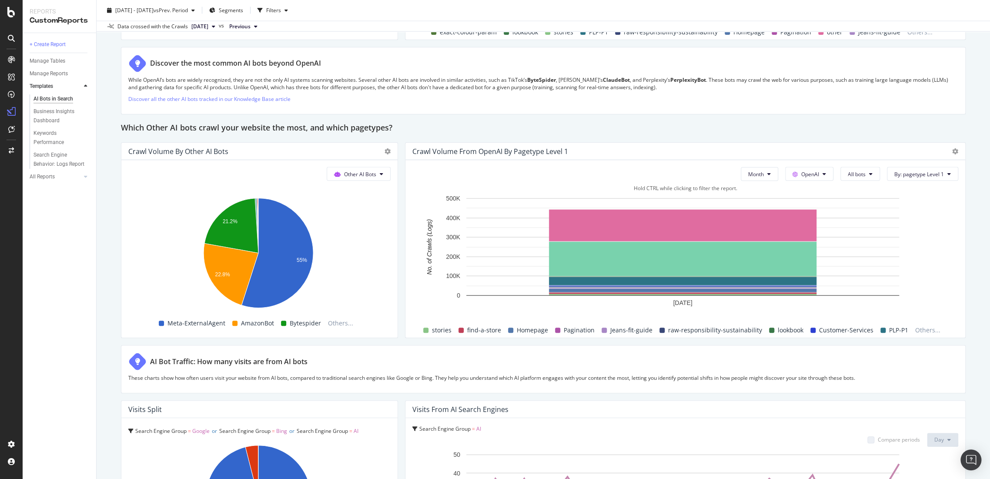
click at [583, 330] on span "Pagination" at bounding box center [579, 330] width 31 height 10
click at [688, 219] on rect "A chart." at bounding box center [682, 226] width 267 height 32
click at [952, 151] on icon at bounding box center [955, 151] width 6 height 6
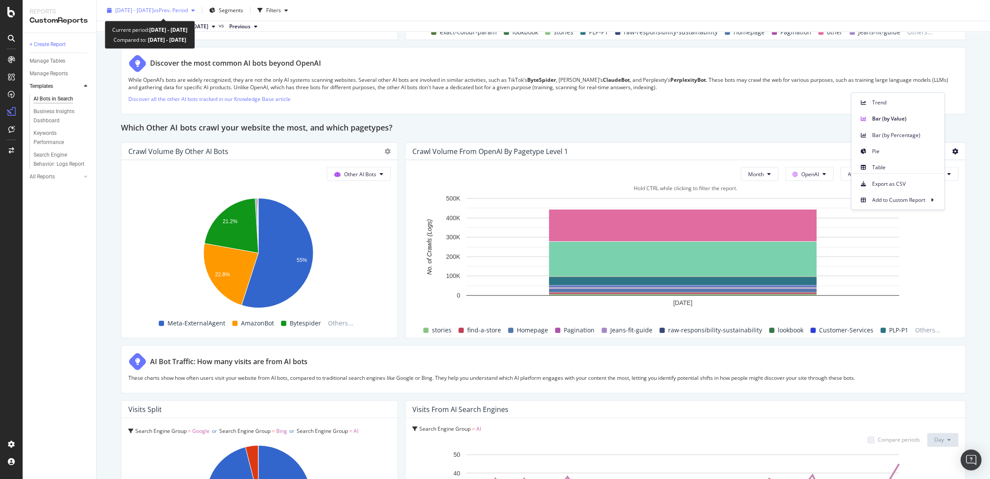
click at [188, 10] on span "vs Prev. Period" at bounding box center [171, 10] width 34 height 7
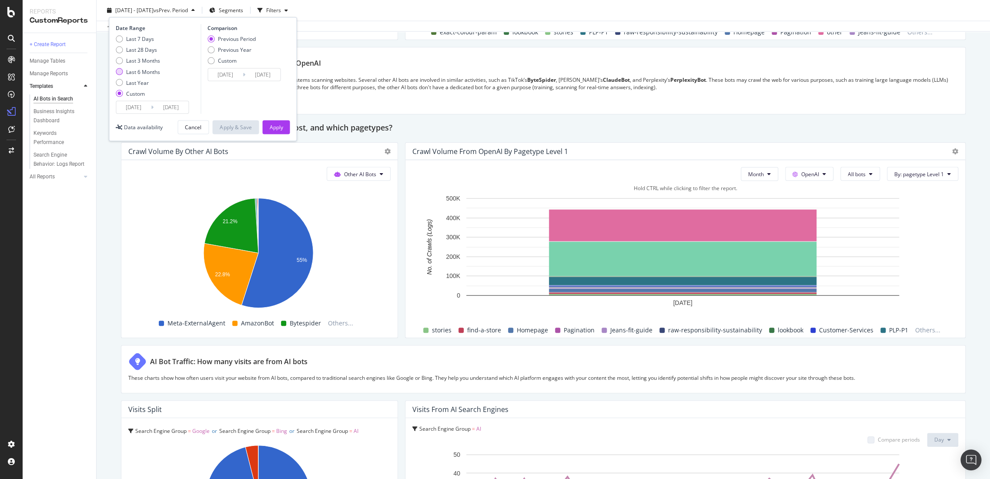
click at [140, 72] on div "Last 6 Months" at bounding box center [143, 71] width 34 height 7
type input "2025/03/22"
type input "2025/09/21"
type input "2024/09/18"
type input "2025/03/21"
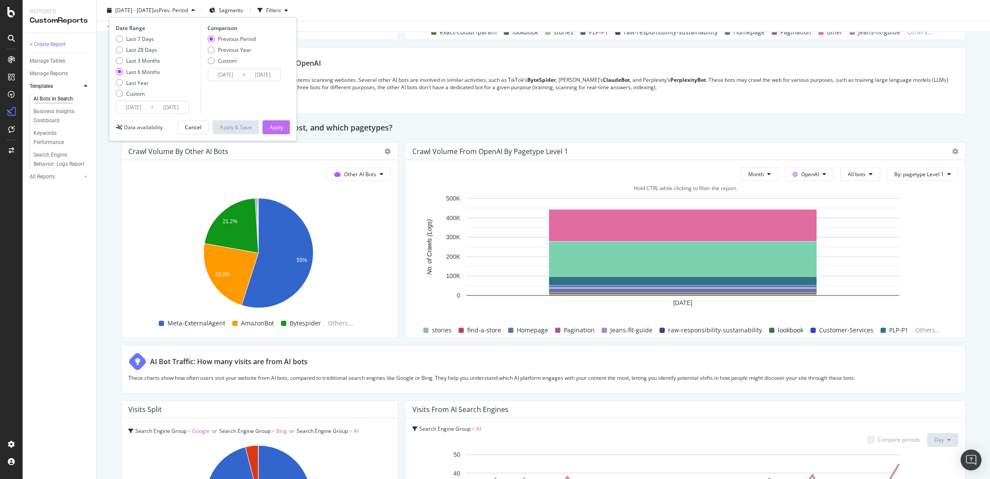
click at [279, 127] on div "Apply" at bounding box center [275, 127] width 13 height 7
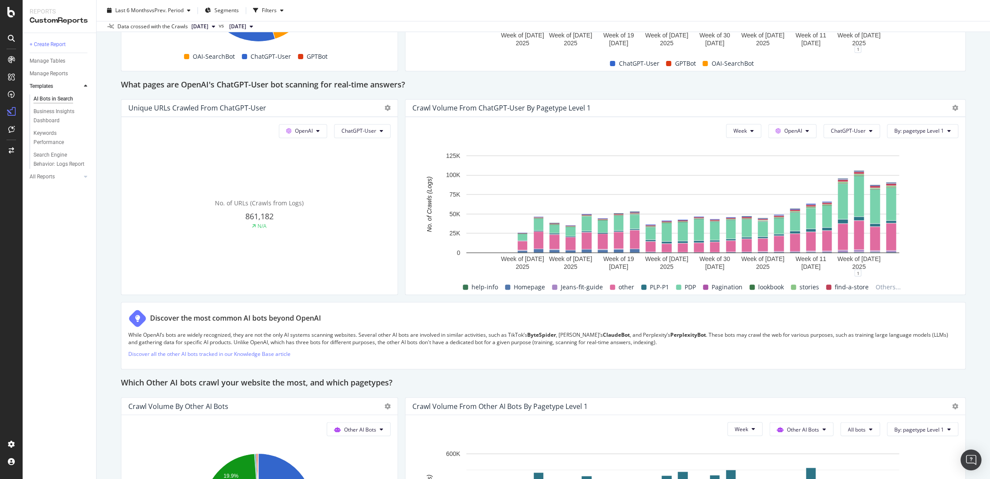
scroll to position [907, 0]
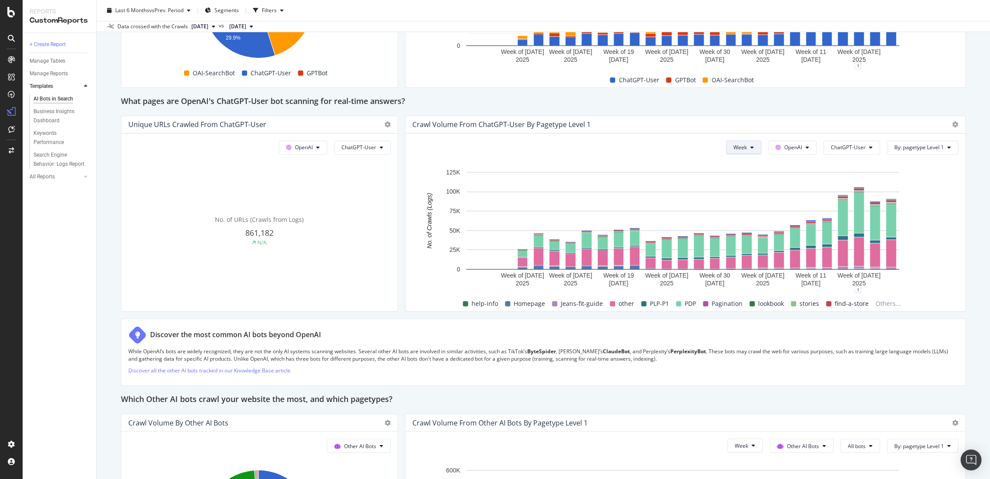
click at [742, 143] on button "Week" at bounding box center [743, 147] width 35 height 14
click at [735, 194] on span "Month" at bounding box center [736, 196] width 16 height 8
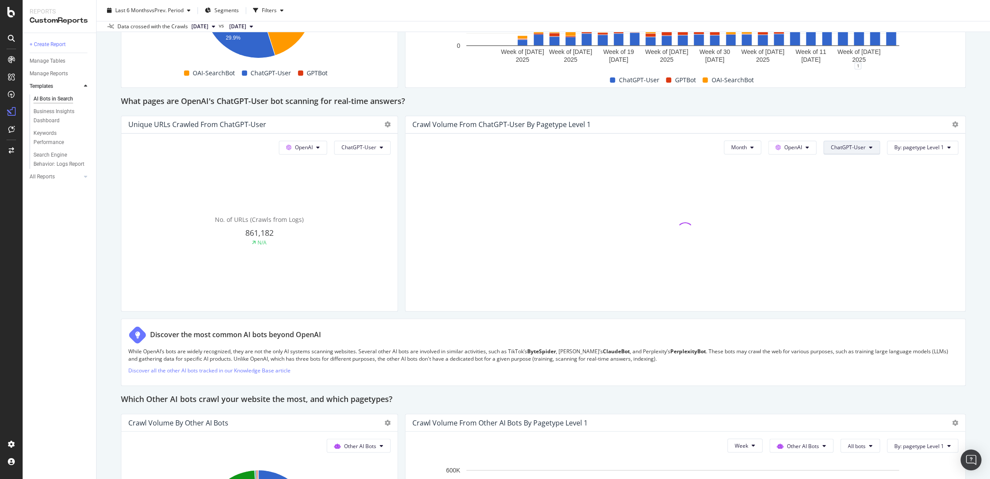
click at [852, 148] on span "ChatGPT-User" at bounding box center [848, 147] width 35 height 7
click at [847, 165] on span "All bots" at bounding box center [847, 164] width 44 height 8
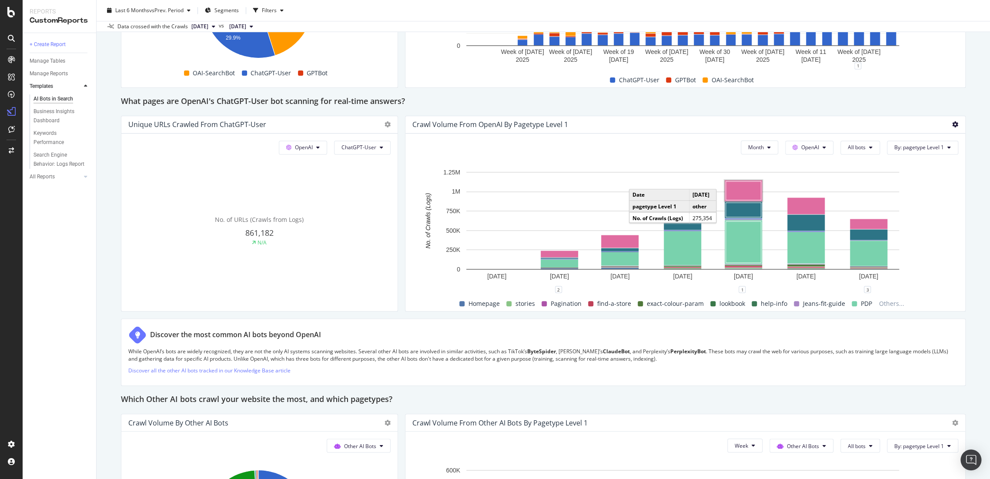
click at [952, 124] on icon at bounding box center [955, 124] width 6 height 6
click at [908, 150] on div "Export as CSV" at bounding box center [897, 156] width 93 height 13
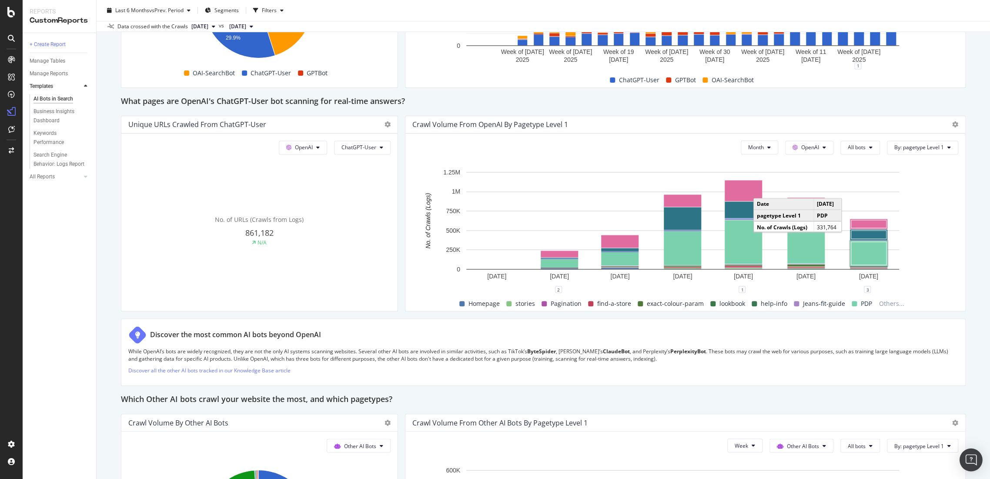
click at [963, 464] on div "Open Intercom Messenger" at bounding box center [970, 459] width 23 height 23
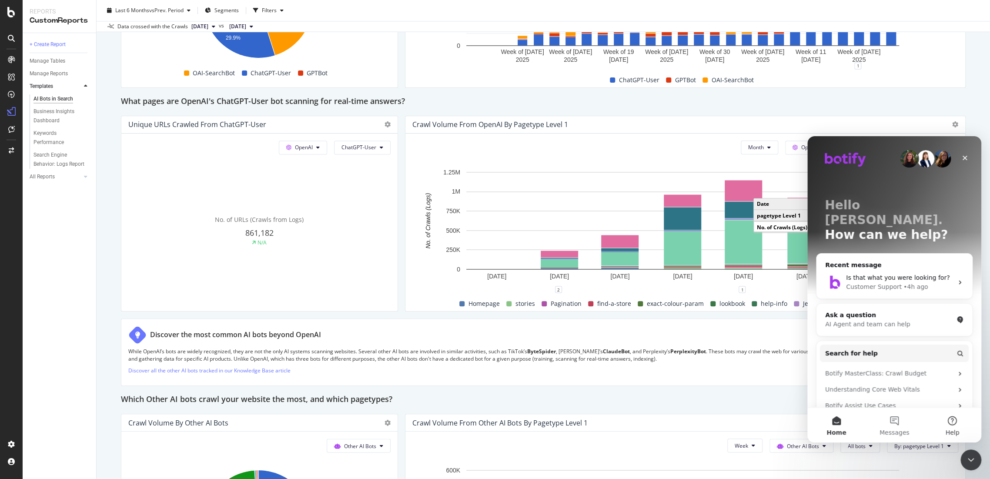
scroll to position [0, 0]
click at [817, 100] on div "What pages are OpenAI's ChatGPT-User bot scanning for real-time answers?" at bounding box center [543, 102] width 845 height 14
click at [964, 162] on div "Close" at bounding box center [965, 158] width 16 height 16
